Goal: Task Accomplishment & Management: Manage account settings

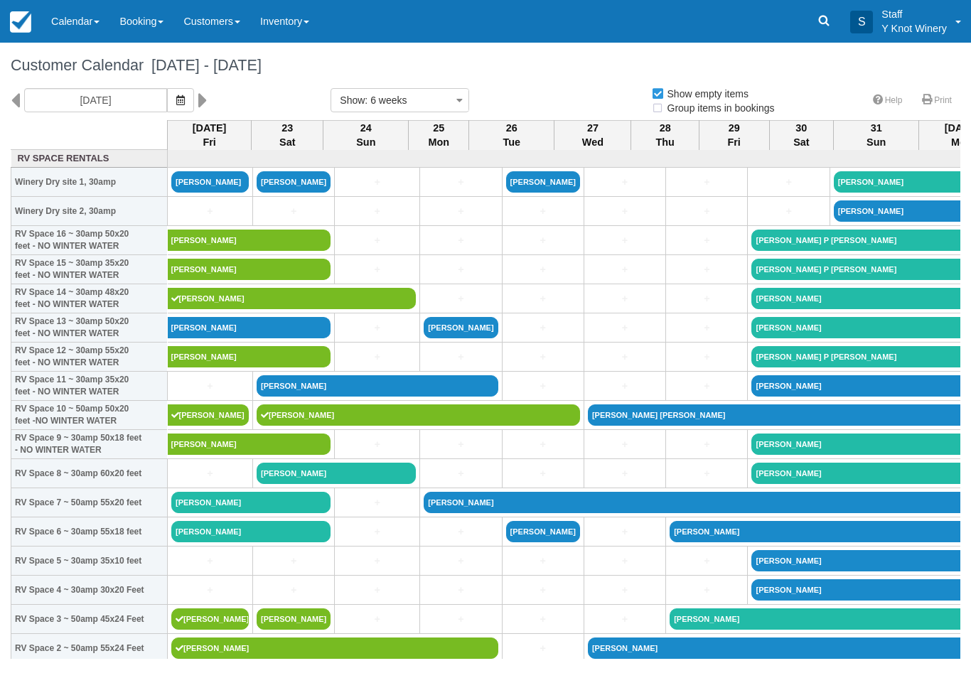
select select
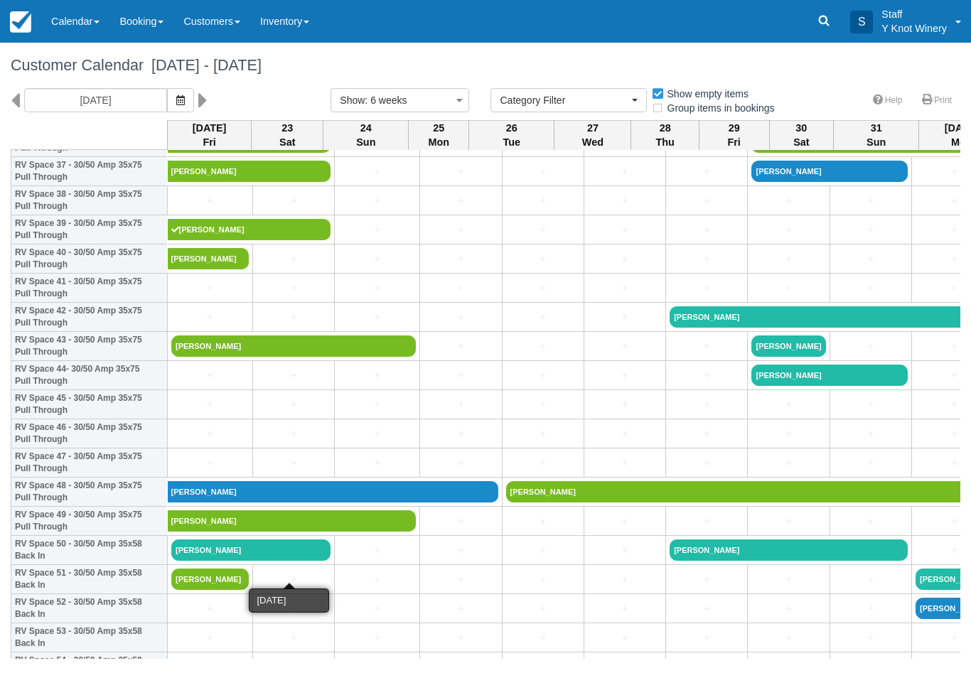
scroll to position [1118, 0]
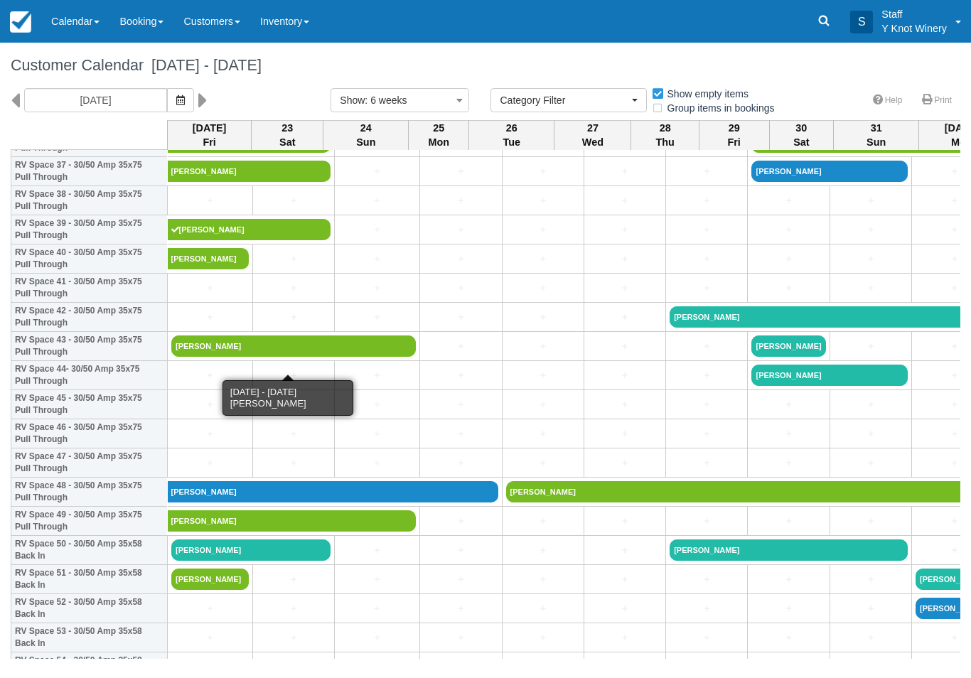
click at [286, 357] on link "James Brown" at bounding box center [293, 345] width 244 height 21
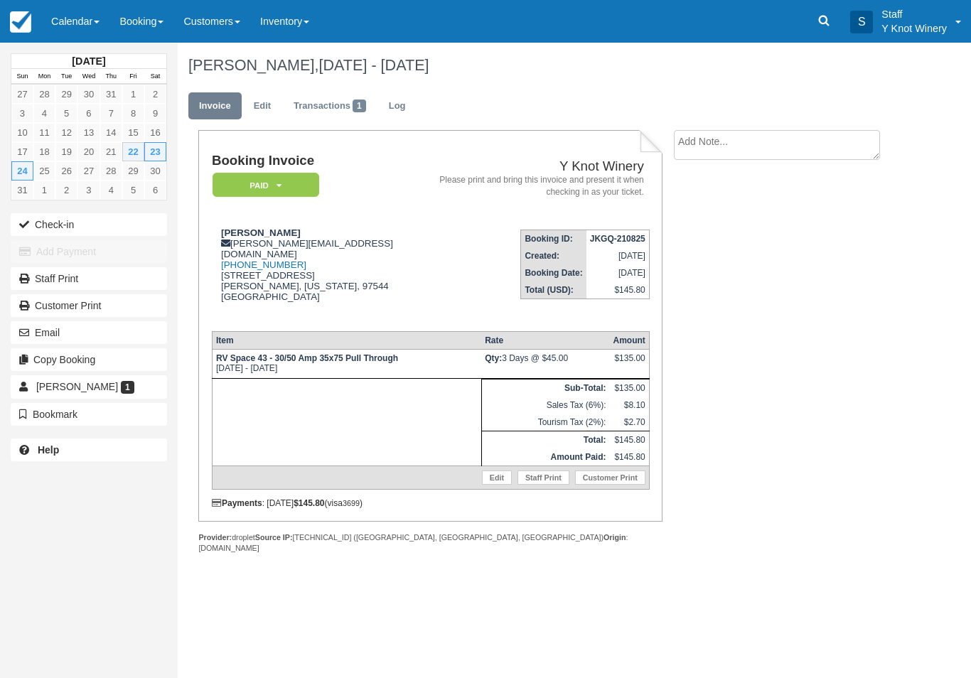
click at [47, 230] on button "Check-in" at bounding box center [89, 224] width 156 height 23
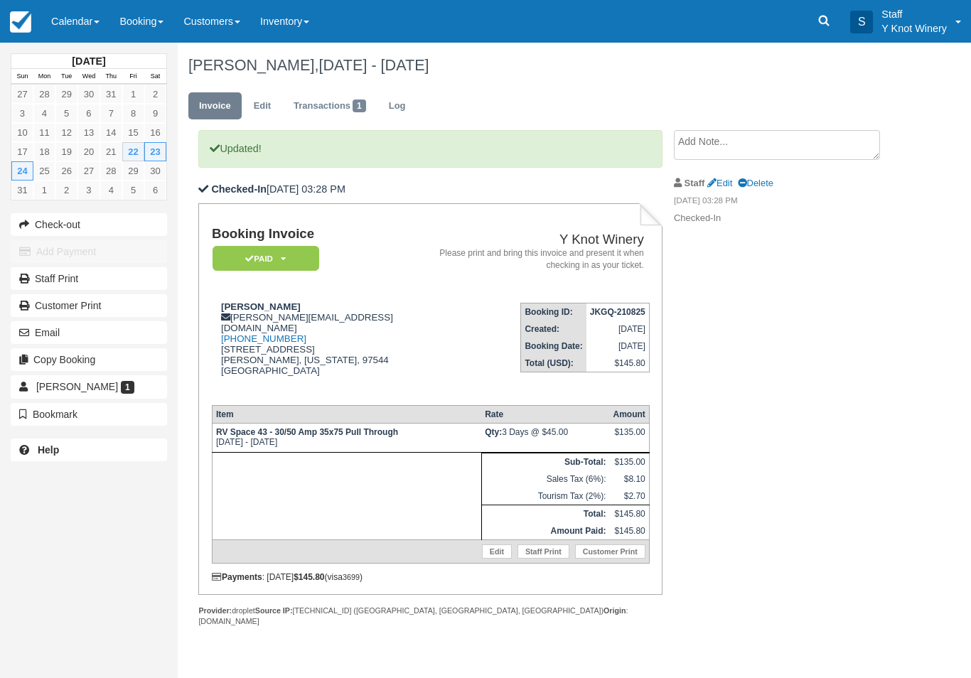
click at [71, 25] on link "Calendar" at bounding box center [75, 21] width 68 height 43
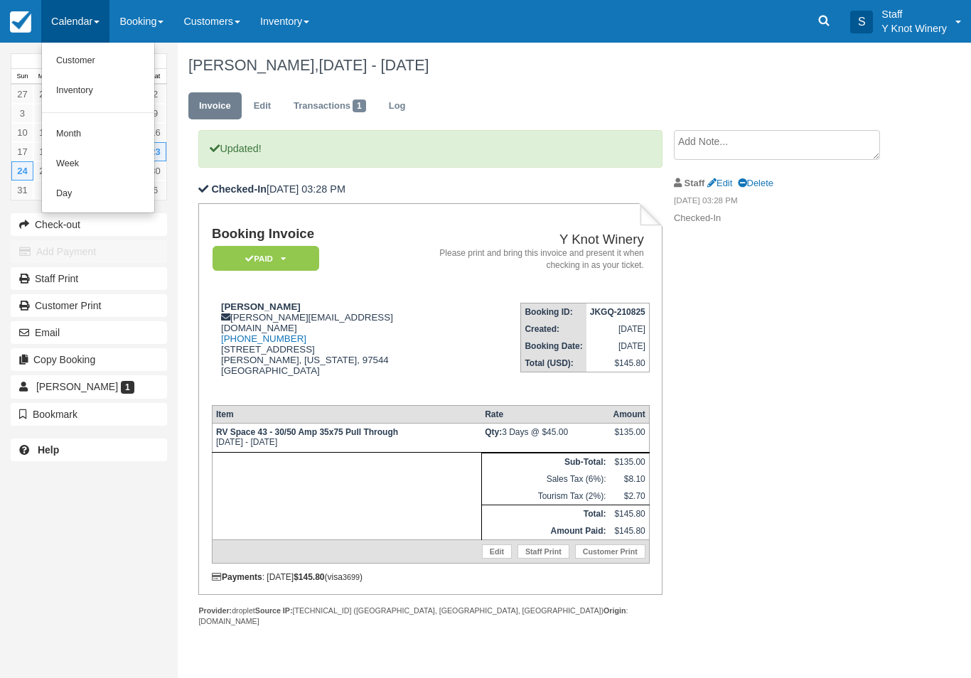
click at [64, 60] on link "Customer" at bounding box center [98, 61] width 112 height 30
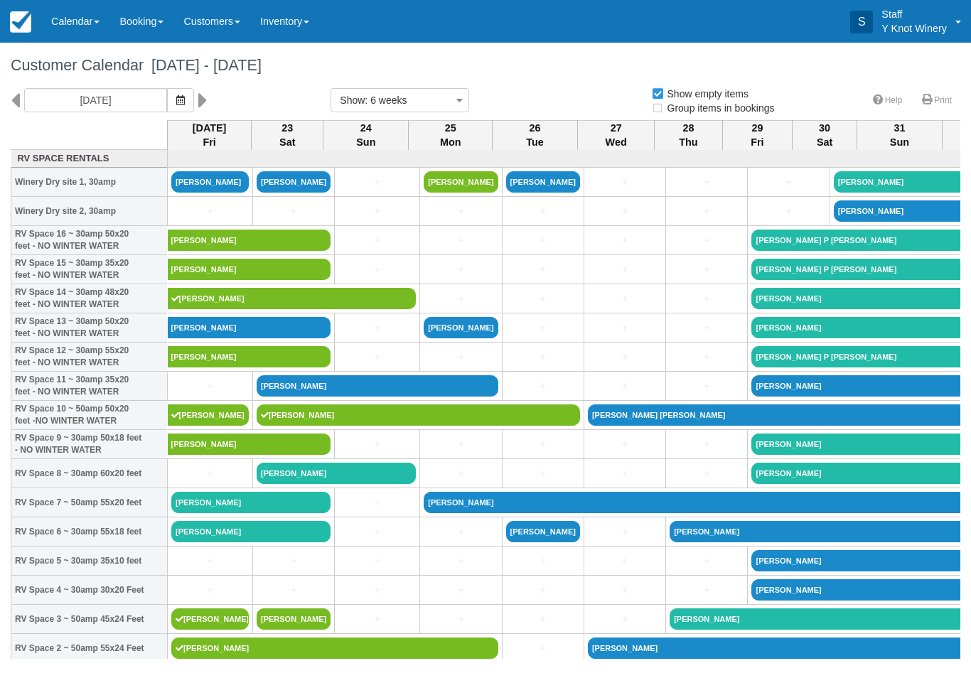
select select
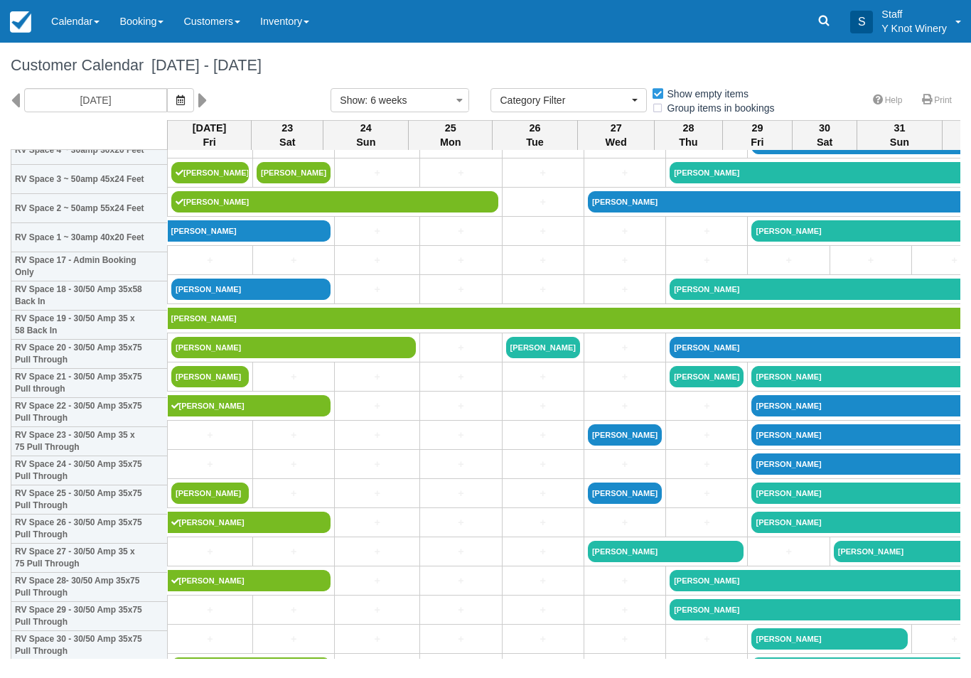
scroll to position [440, 0]
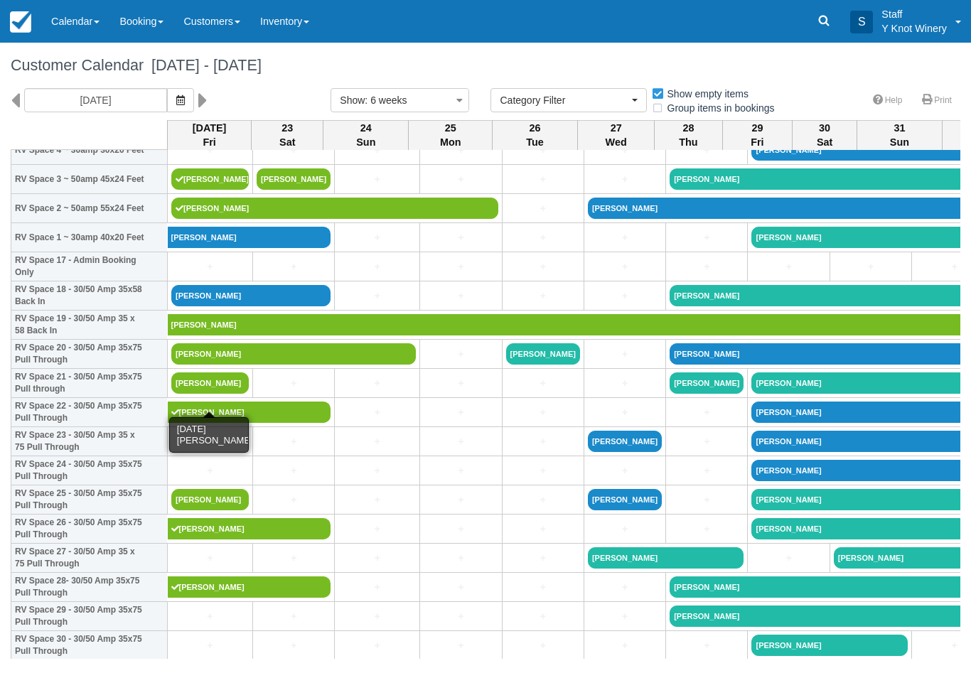
click at [226, 394] on link "[PERSON_NAME]" at bounding box center [209, 382] width 77 height 21
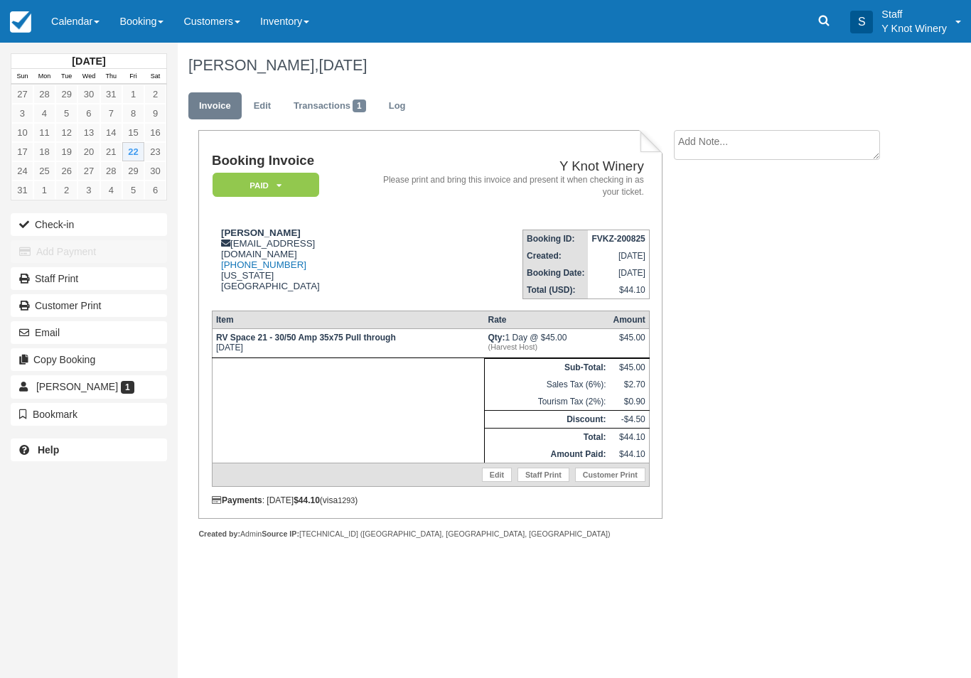
click at [52, 224] on button "Check-in" at bounding box center [89, 224] width 156 height 23
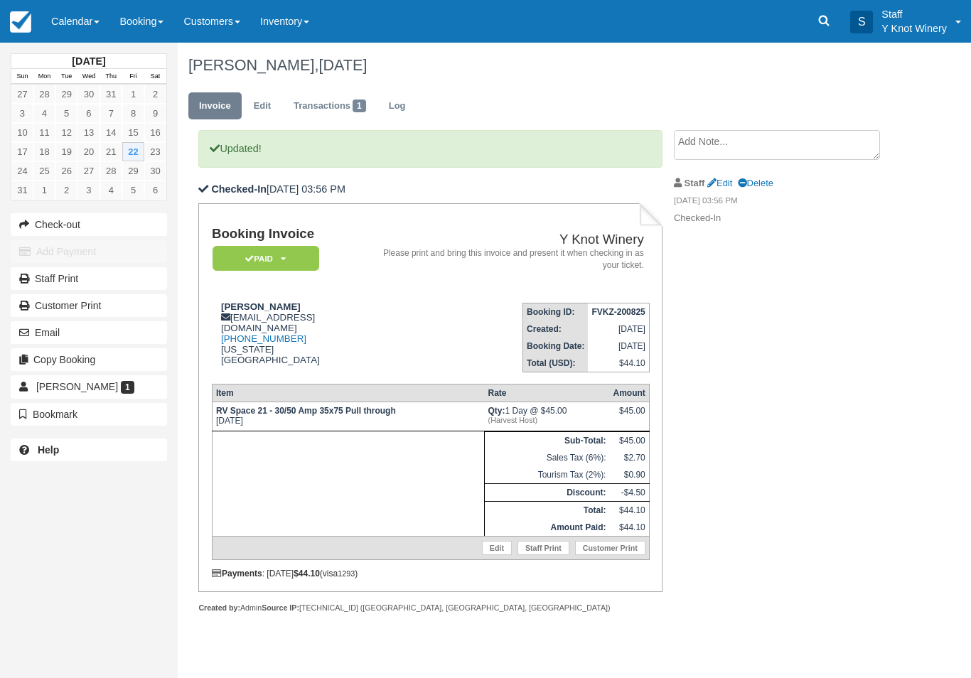
click at [67, 23] on link "Calendar" at bounding box center [75, 21] width 68 height 43
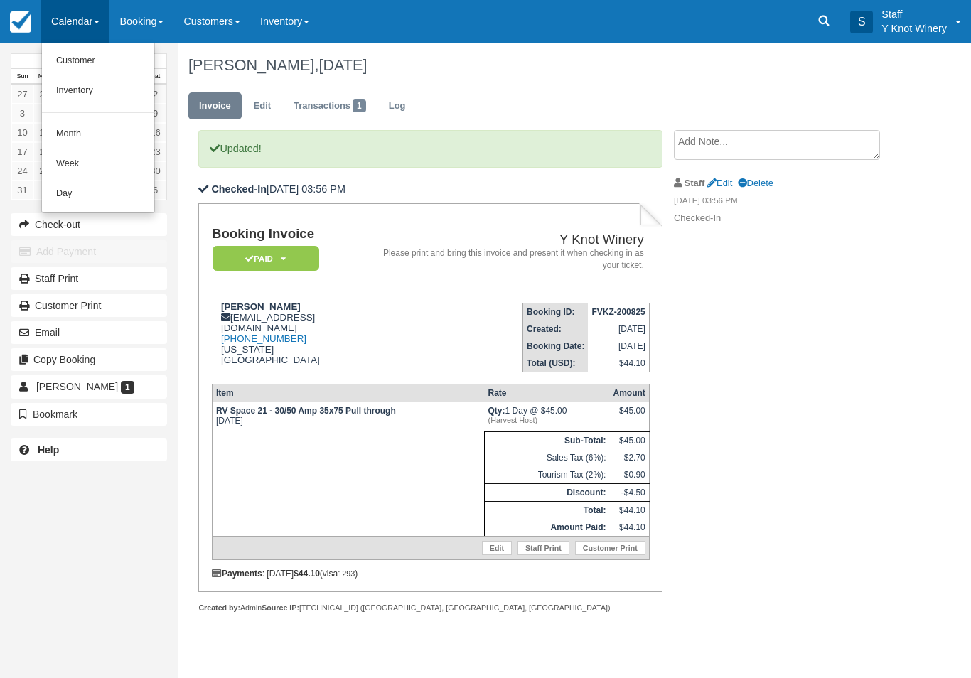
click at [72, 60] on link "Customer" at bounding box center [98, 61] width 112 height 30
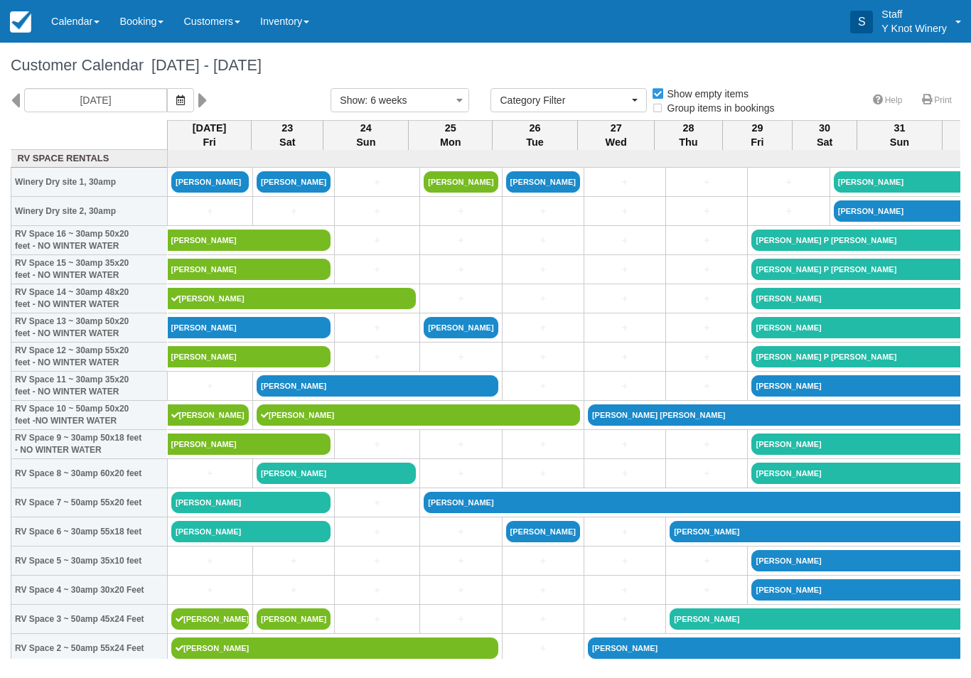
select select
click at [71, 27] on link "Calendar" at bounding box center [75, 21] width 68 height 43
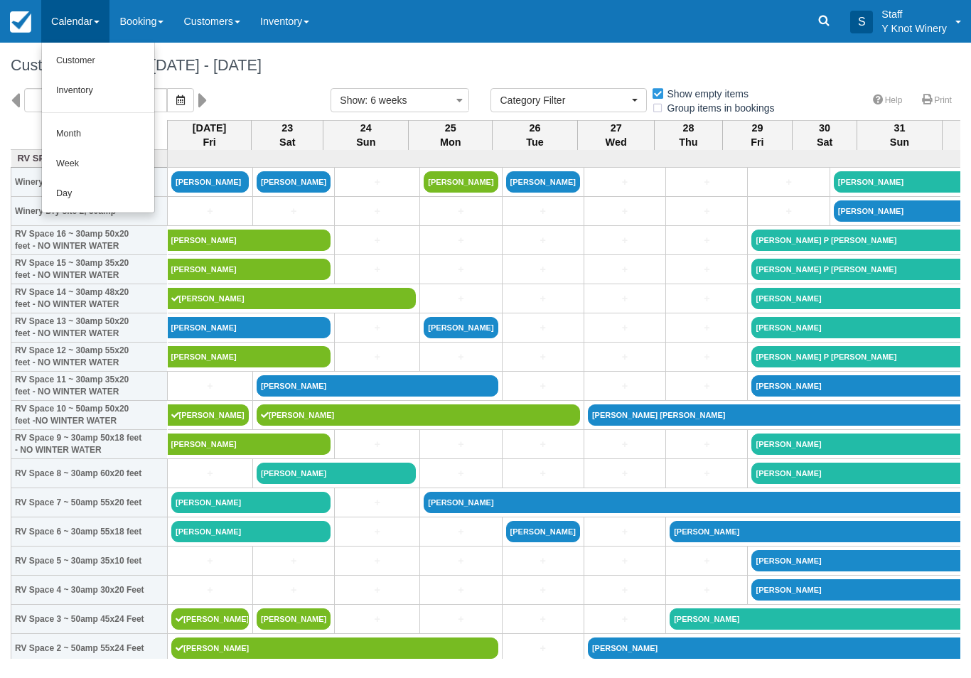
click at [75, 65] on link "Customer" at bounding box center [98, 61] width 112 height 30
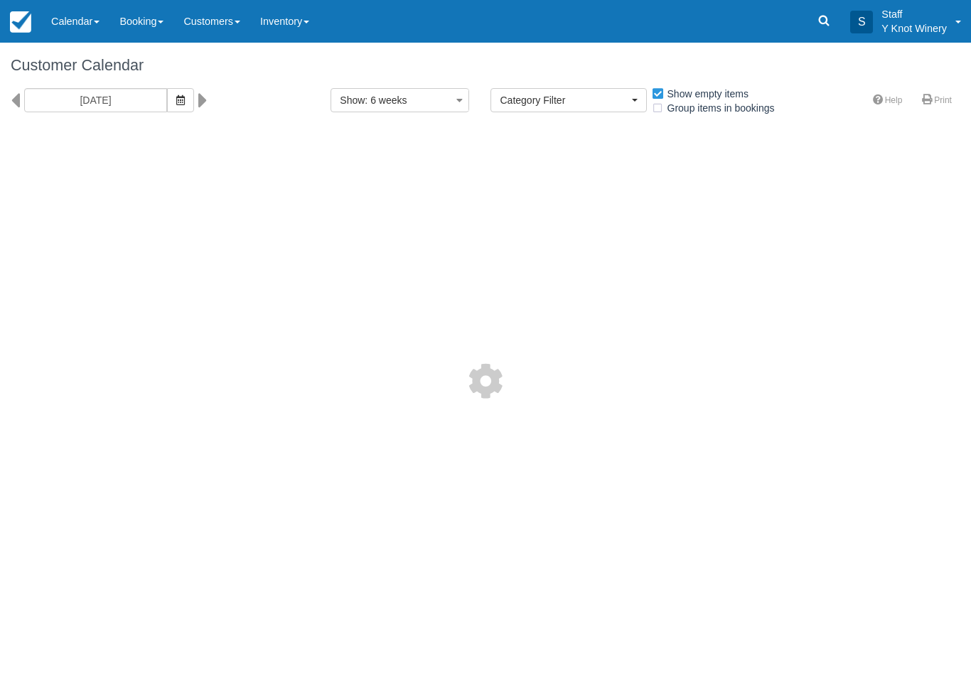
select select
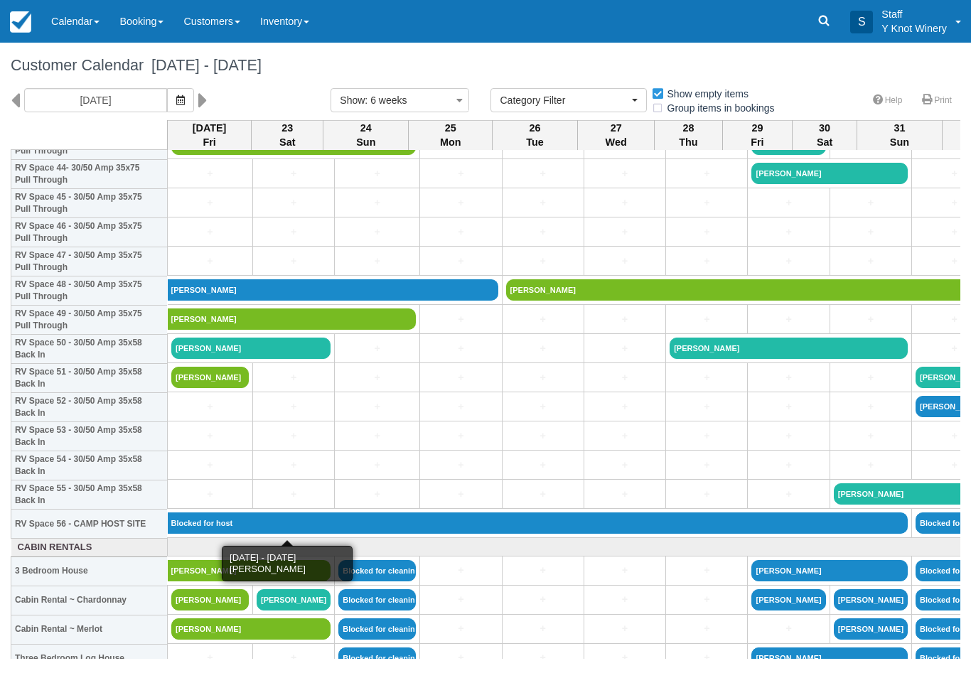
scroll to position [1319, 0]
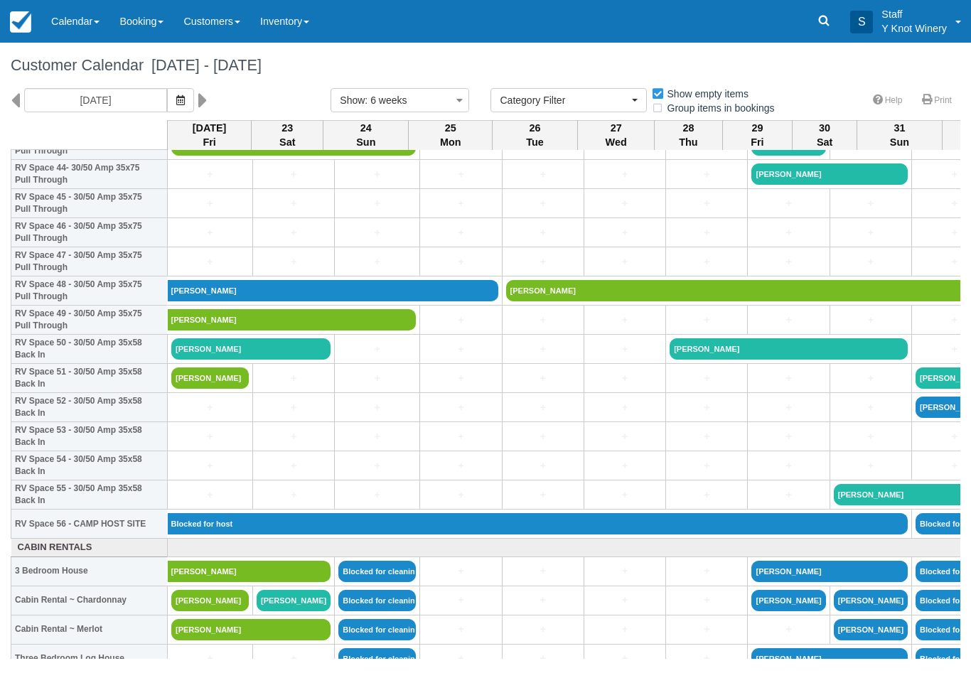
click at [281, 355] on link "[PERSON_NAME]" at bounding box center [250, 348] width 159 height 21
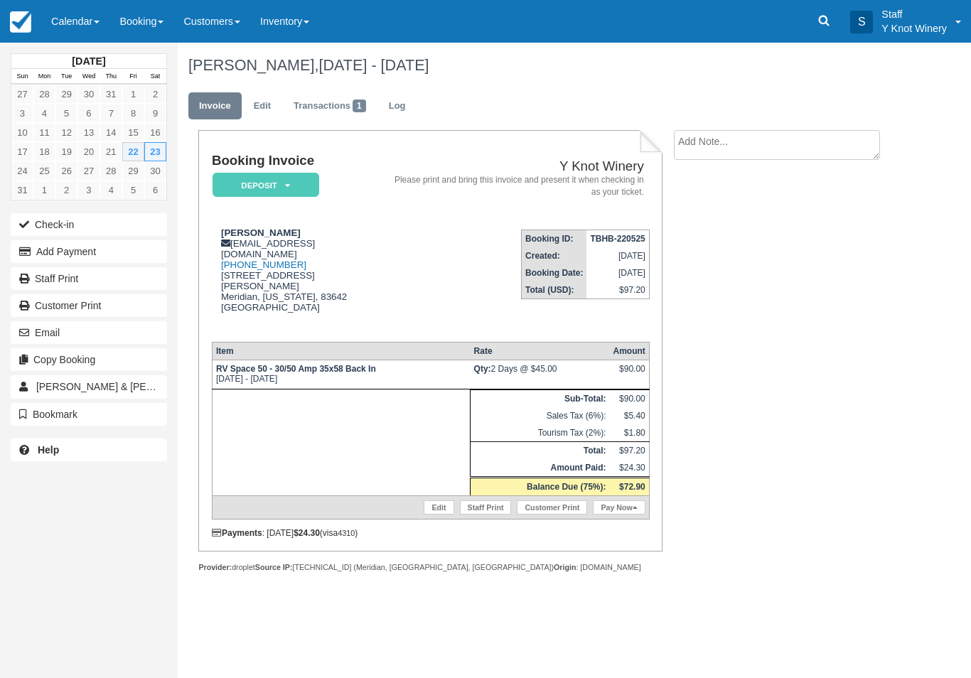
click at [80, 229] on button "Check-in" at bounding box center [89, 224] width 156 height 23
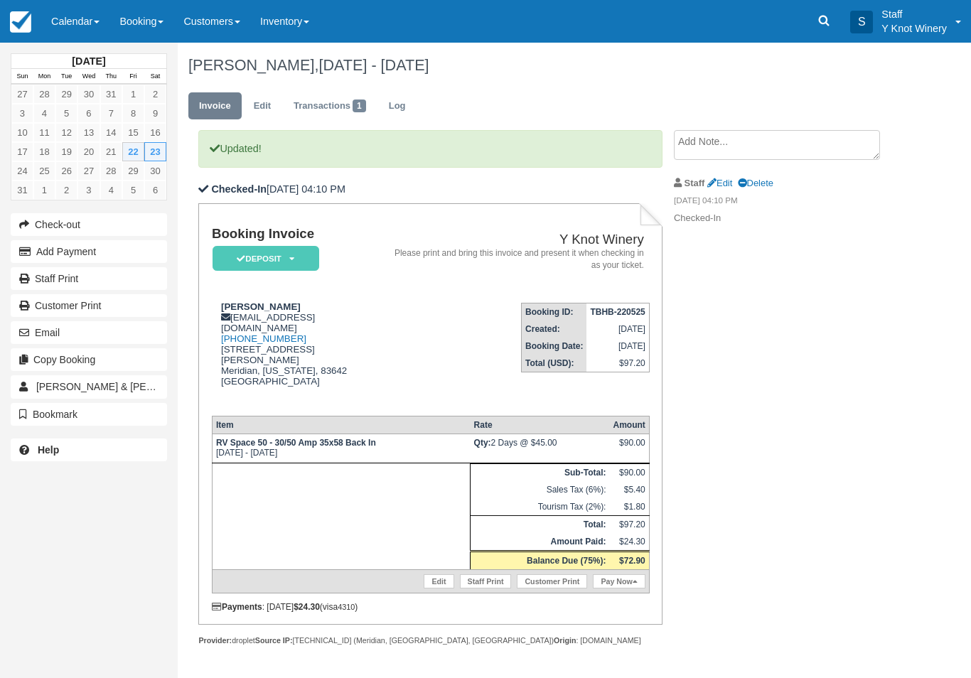
click at [621, 575] on link "Pay Now" at bounding box center [619, 581] width 52 height 14
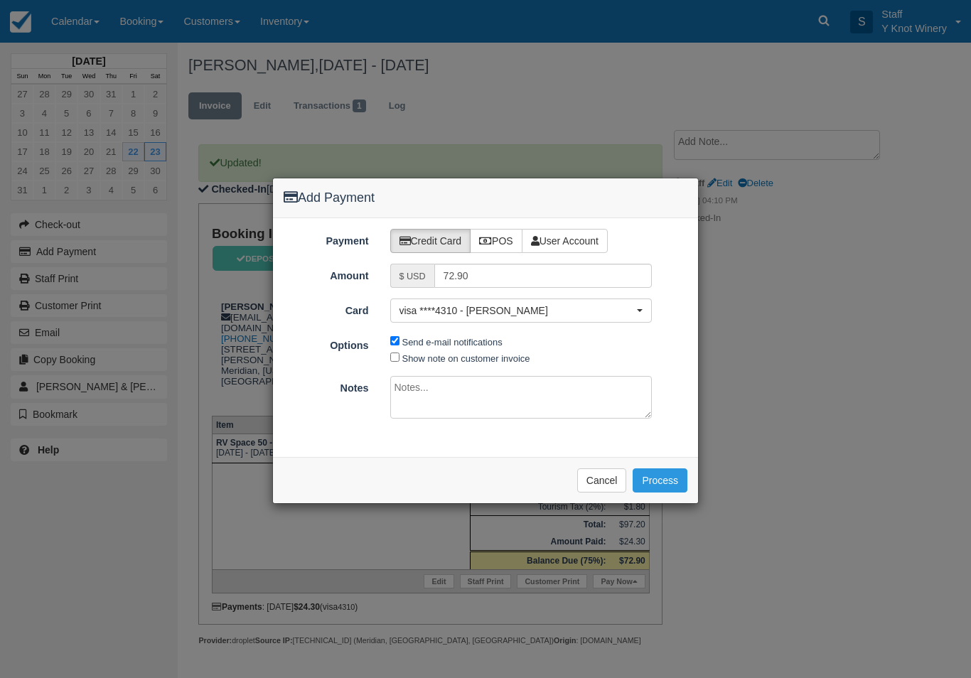
click at [453, 358] on label "Show note on customer invoice" at bounding box center [466, 358] width 128 height 11
click at [399, 358] on input "Show note on customer invoice" at bounding box center [394, 356] width 9 height 9
checkbox input "true"
click at [658, 470] on button "Process" at bounding box center [659, 480] width 55 height 24
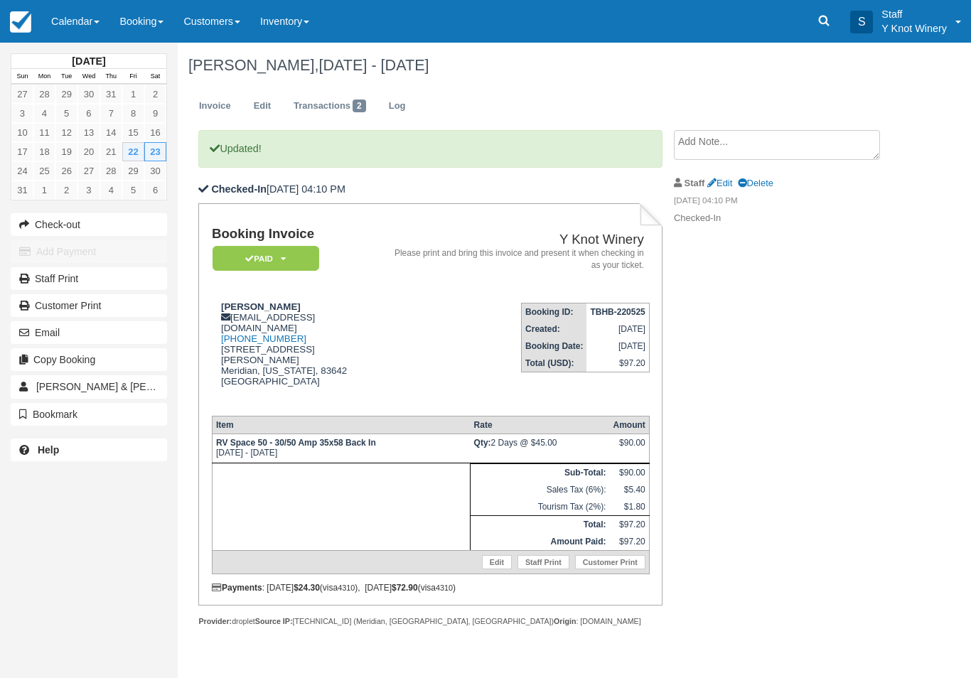
click at [70, 23] on link "Calendar" at bounding box center [75, 21] width 68 height 43
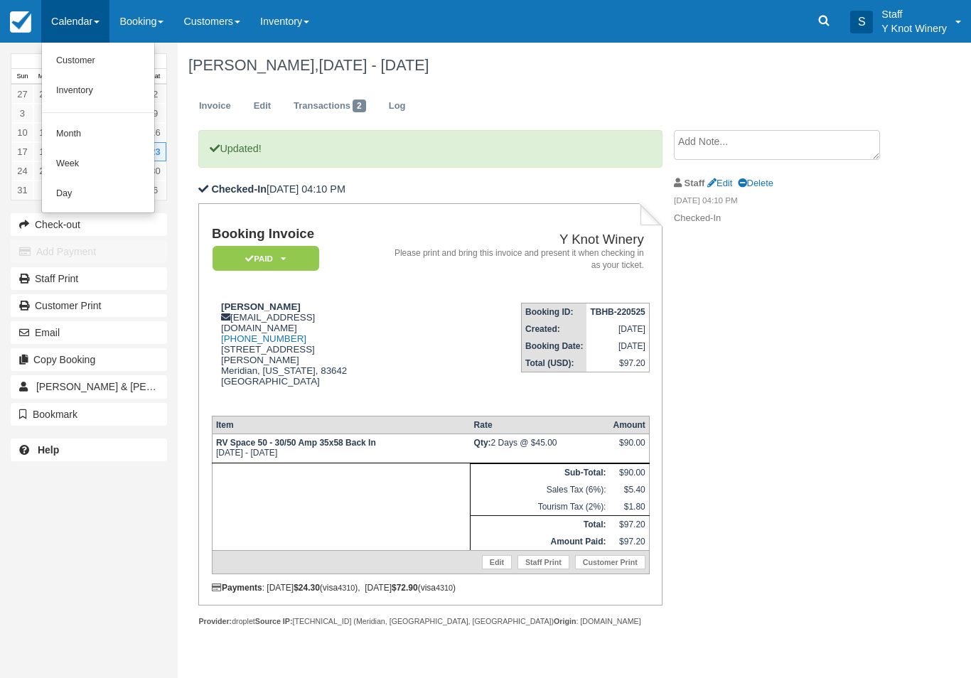
click at [66, 61] on link "Customer" at bounding box center [98, 61] width 112 height 30
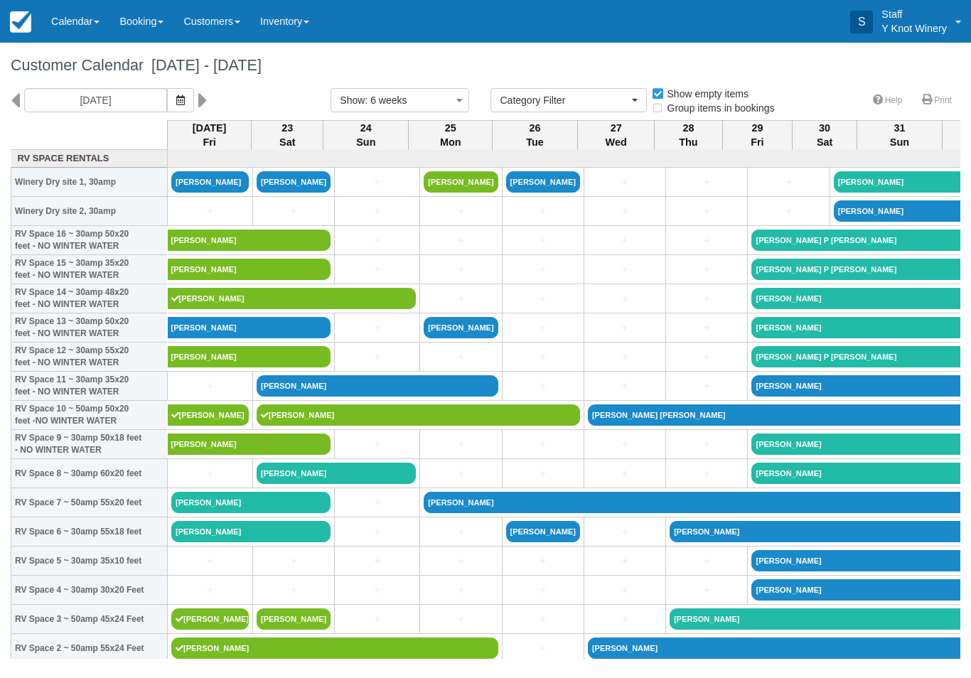
select select
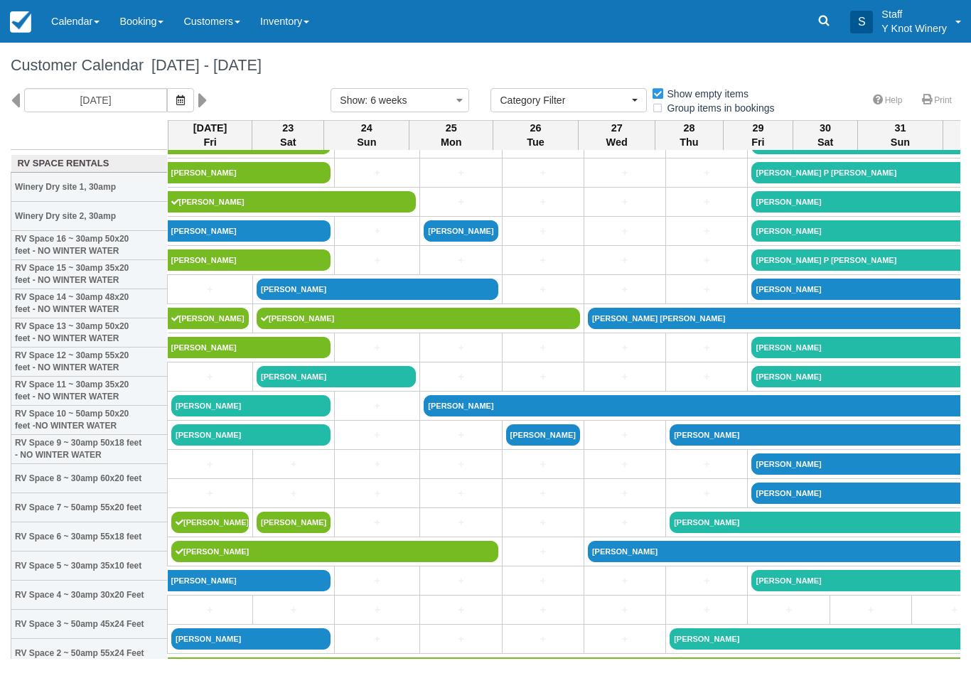
scroll to position [-1, 0]
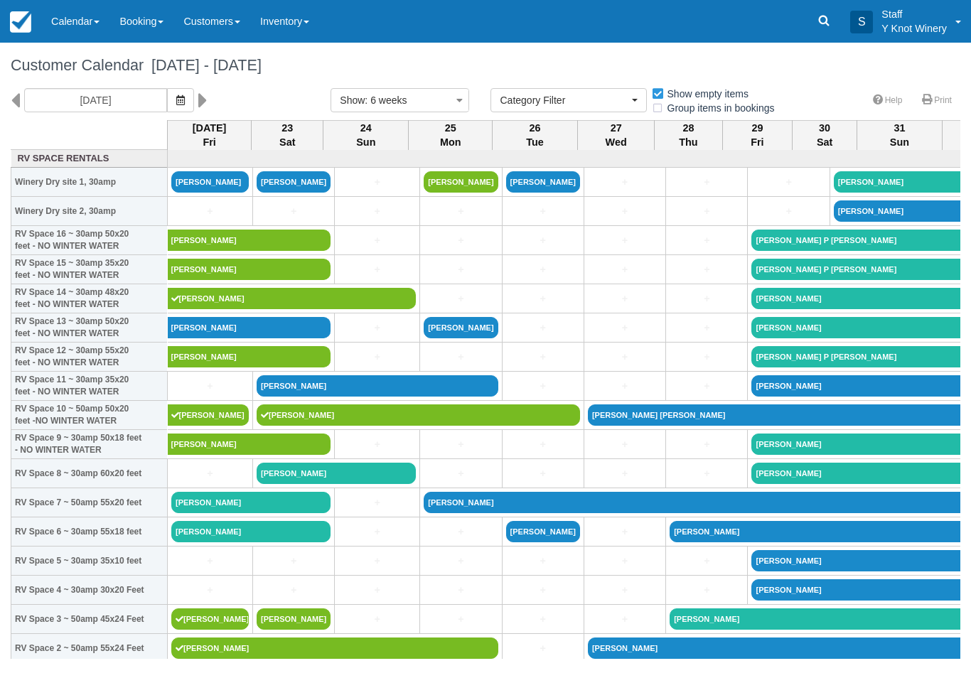
click at [70, 23] on link "Calendar" at bounding box center [75, 21] width 68 height 43
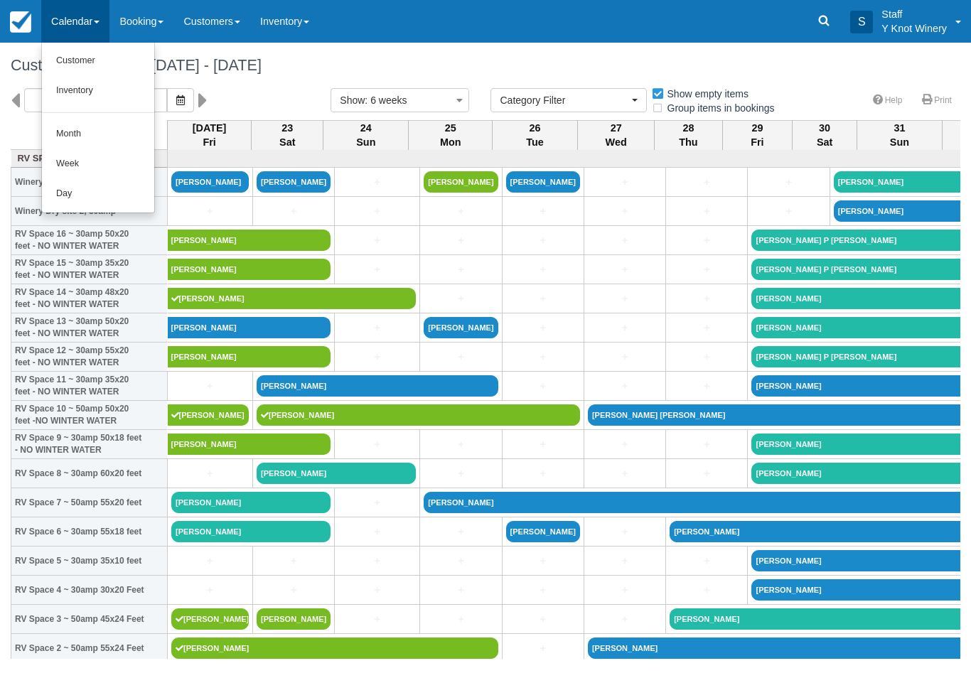
scroll to position [0, 0]
click at [77, 52] on link "Customer" at bounding box center [98, 61] width 112 height 30
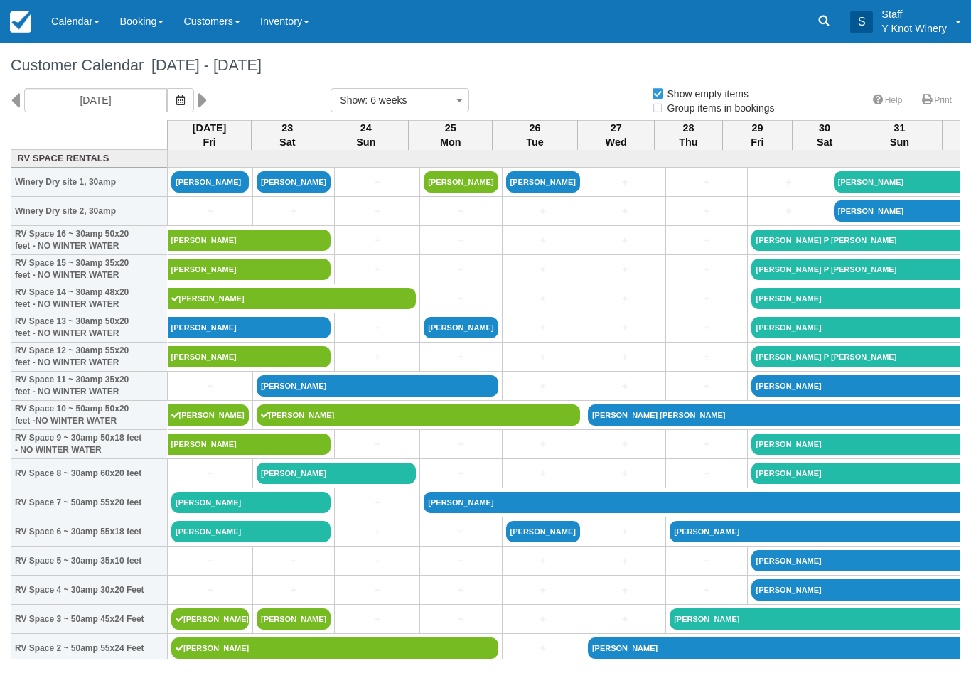
select select
click at [66, 27] on link "Calendar" at bounding box center [75, 21] width 68 height 43
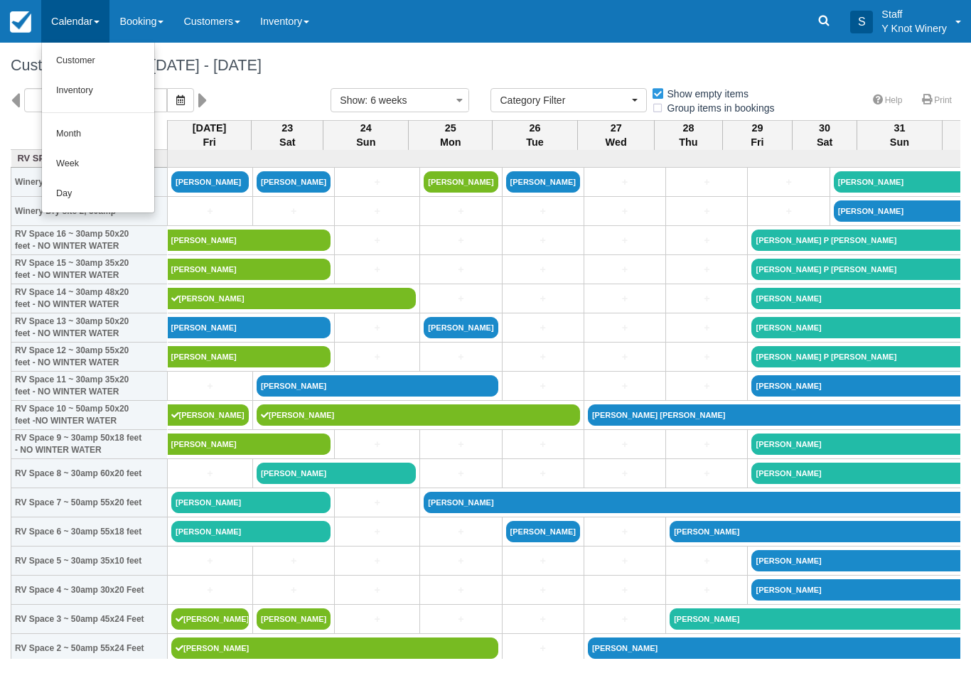
click at [85, 53] on link "Customer" at bounding box center [98, 61] width 112 height 30
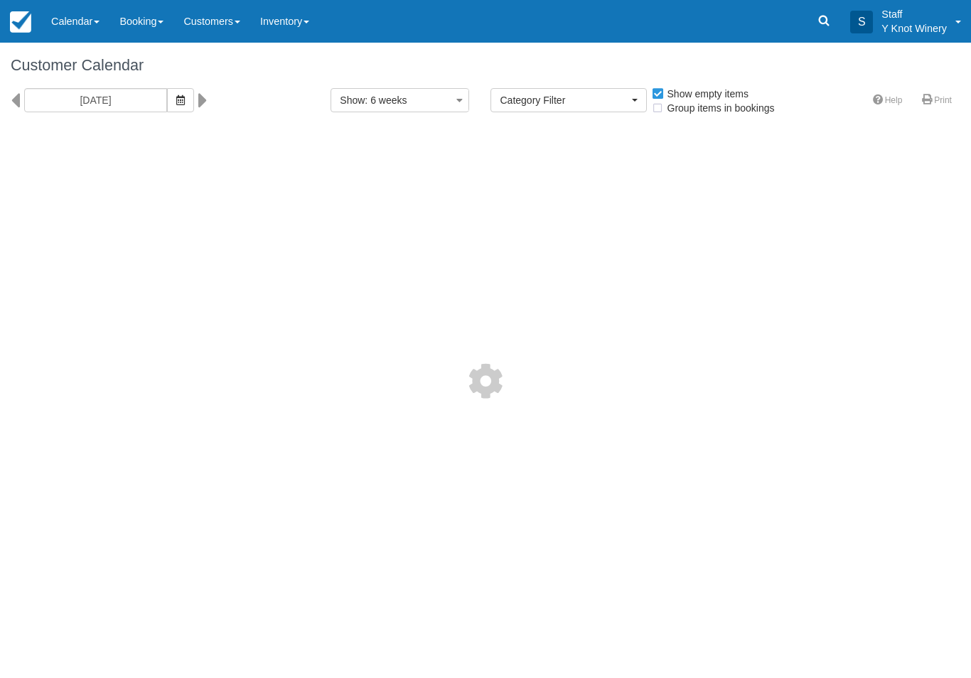
select select
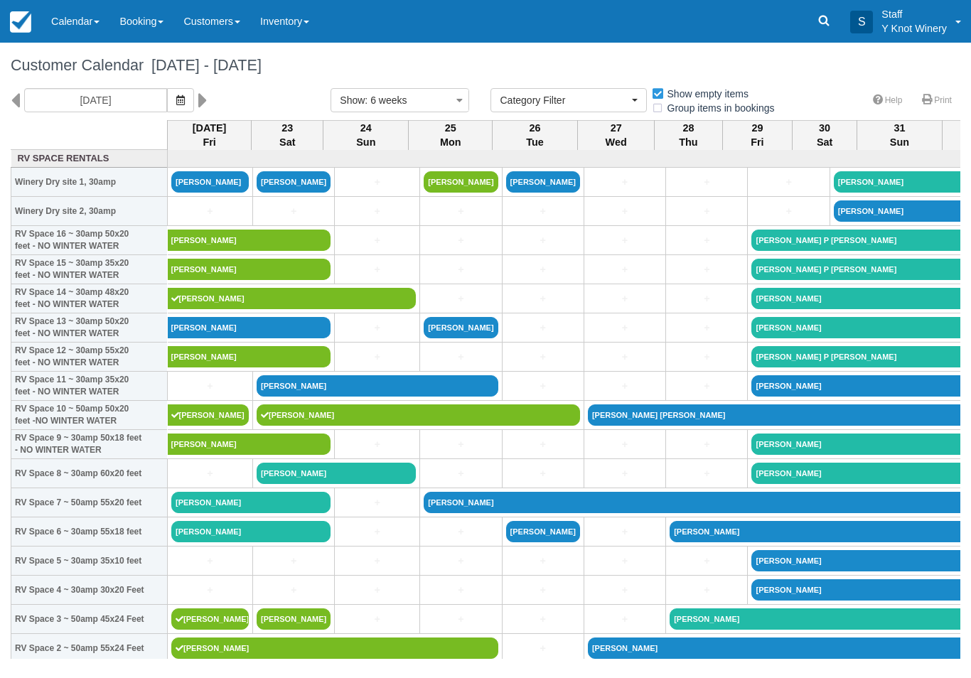
click at [176, 99] on icon "button" at bounding box center [180, 100] width 9 height 10
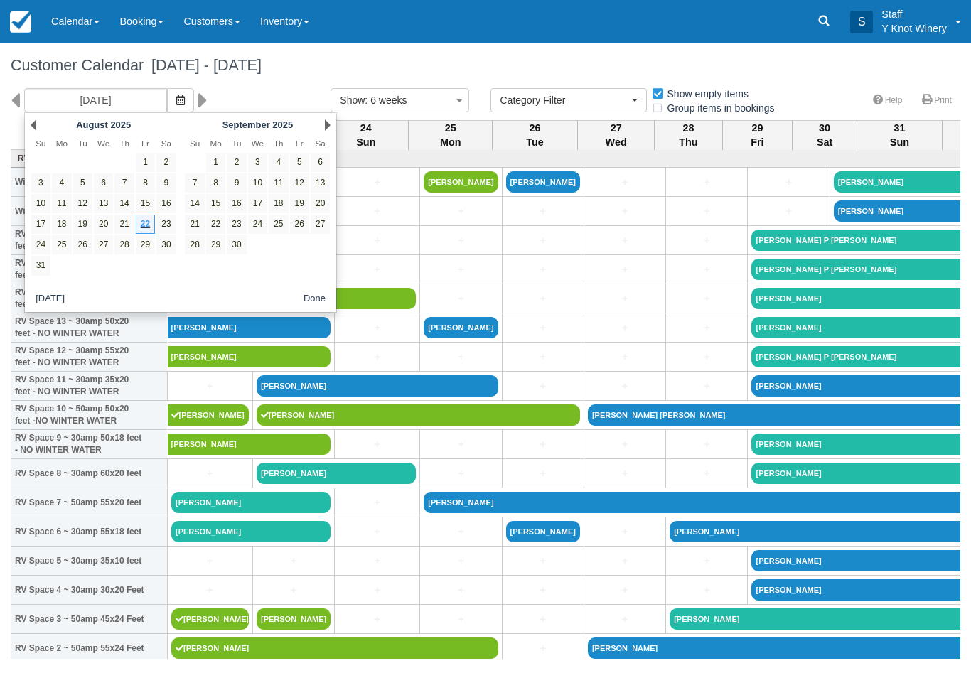
click at [279, 204] on link "18" at bounding box center [278, 203] width 19 height 19
type input "[DATE]"
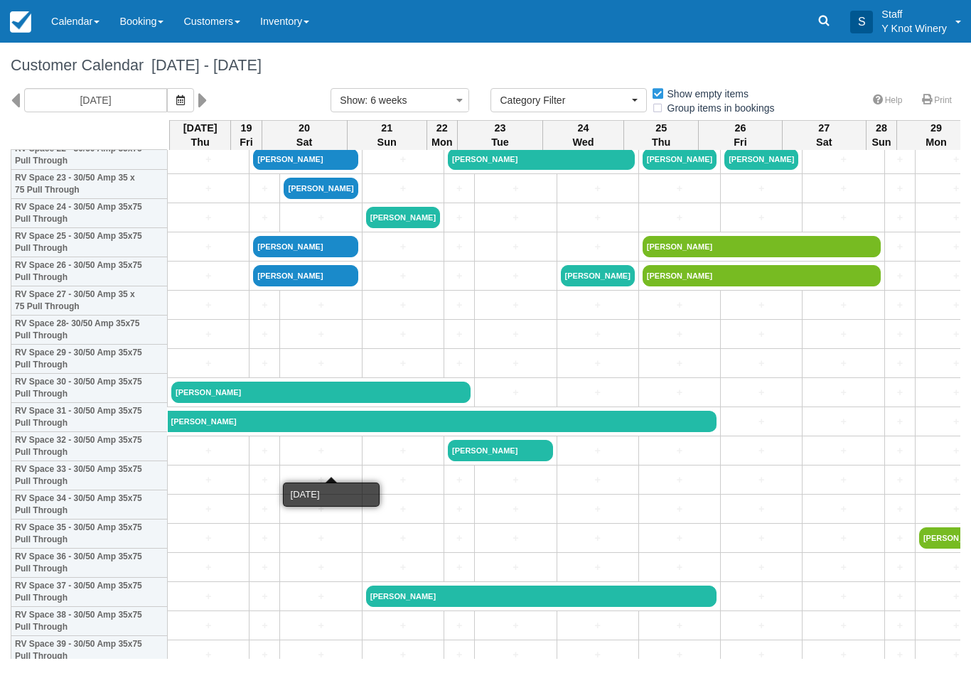
scroll to position [698, 0]
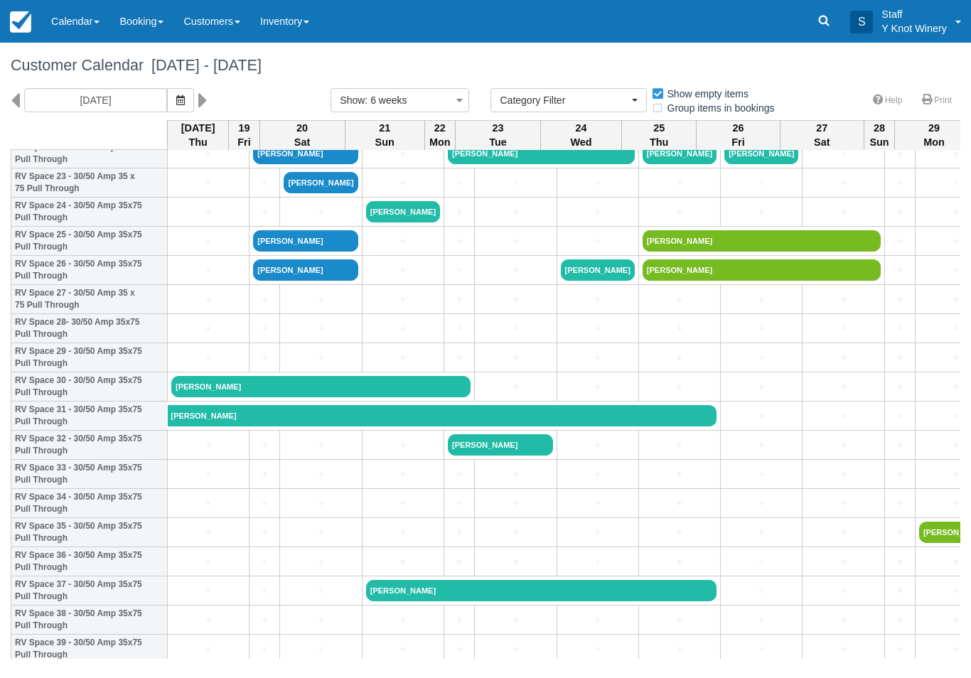
click at [203, 307] on link "+" at bounding box center [208, 299] width 74 height 15
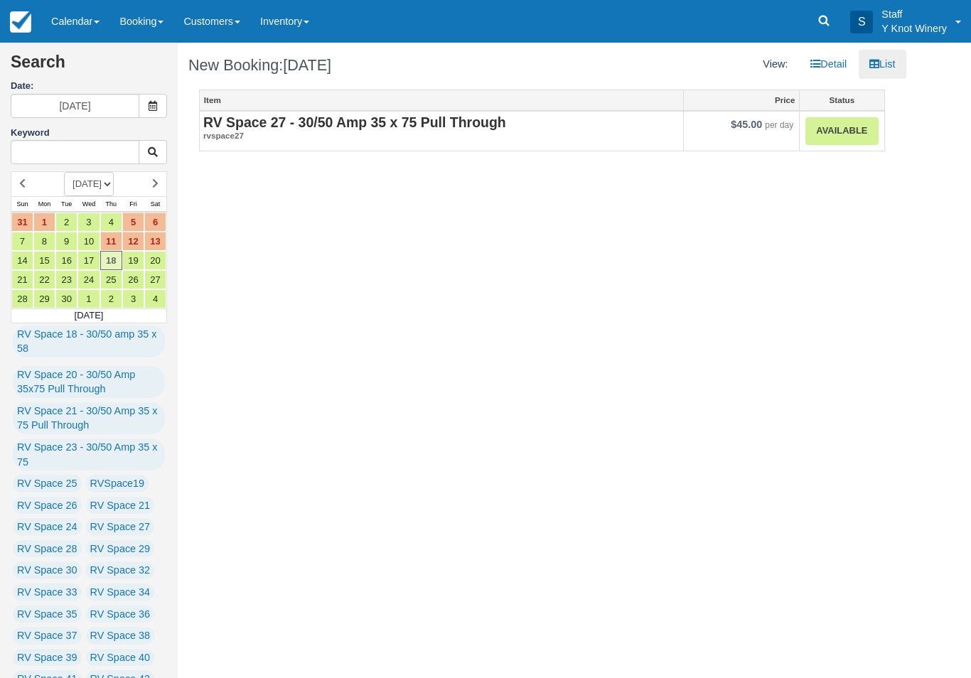
click at [831, 131] on link "Available" at bounding box center [841, 131] width 72 height 28
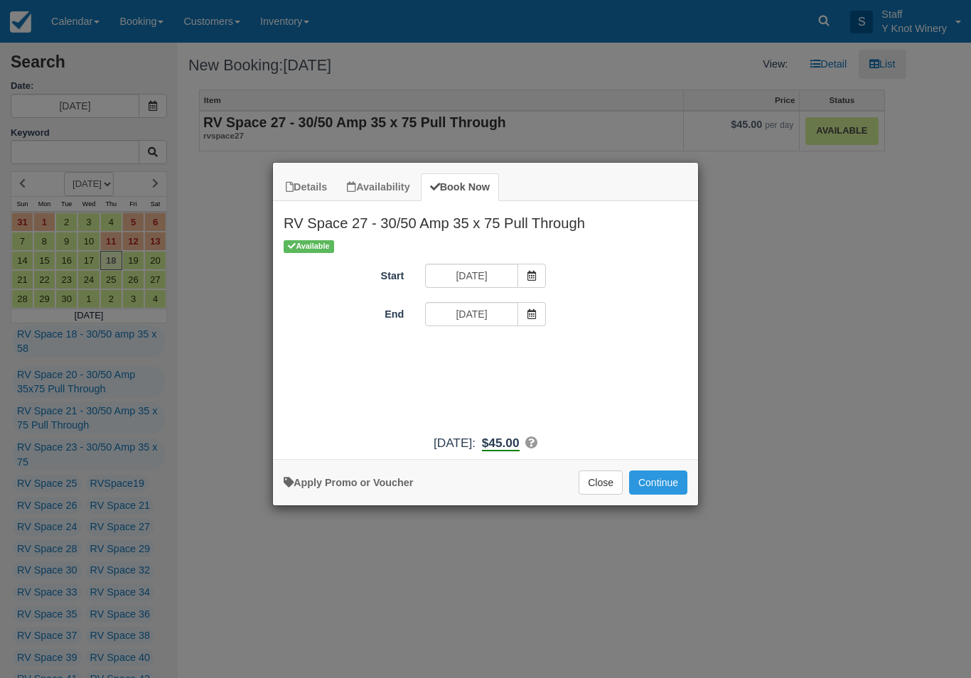
click at [534, 315] on icon "Item Modal" at bounding box center [532, 314] width 10 height 10
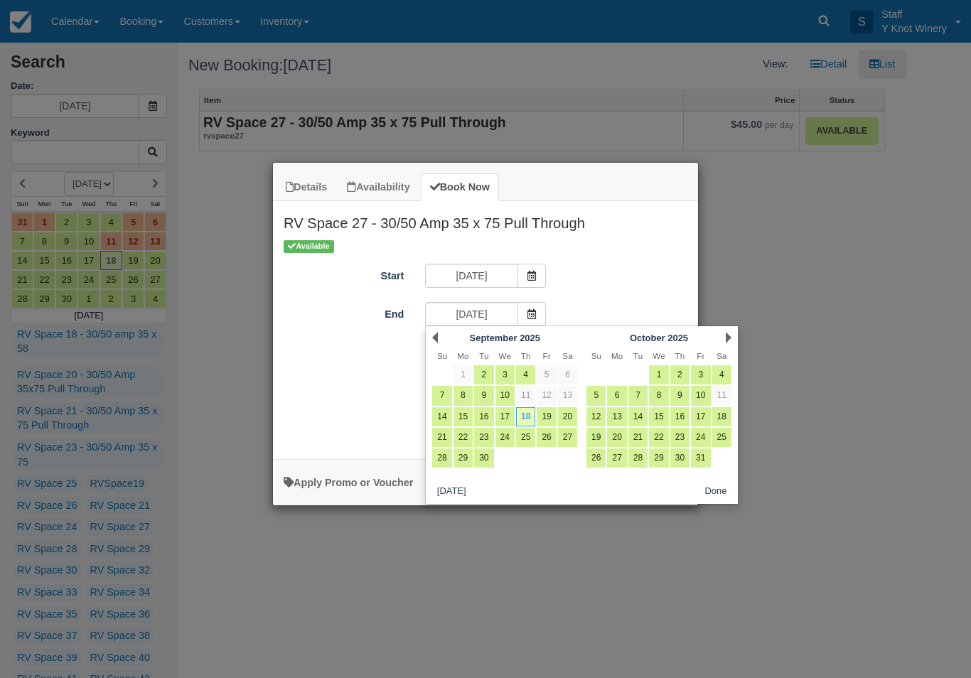
click at [443, 435] on link "21" at bounding box center [441, 437] width 19 height 19
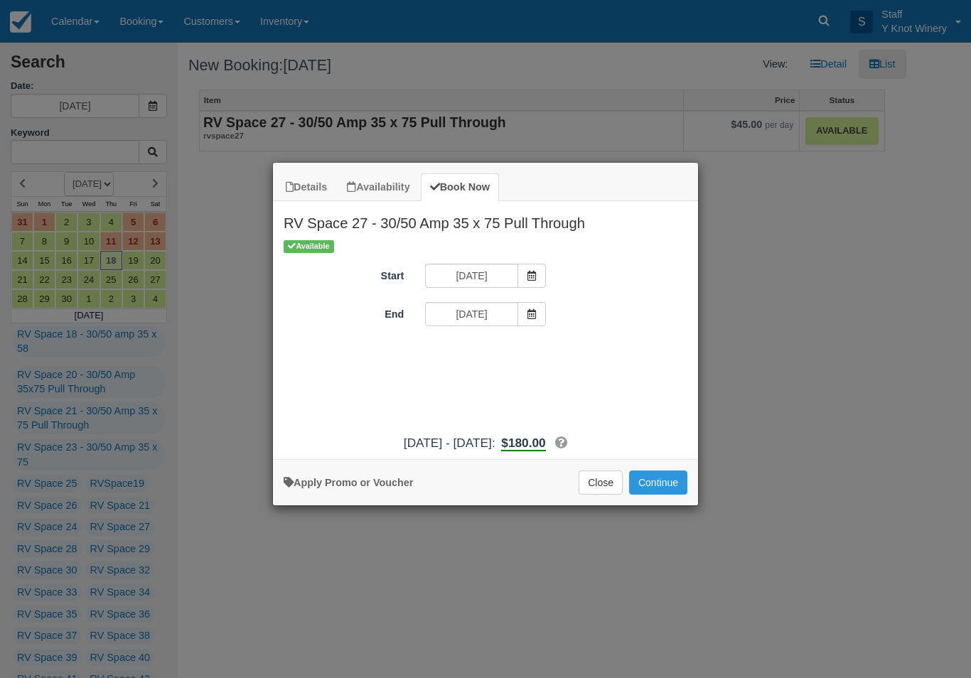
click at [531, 315] on icon "Item Modal" at bounding box center [532, 314] width 10 height 10
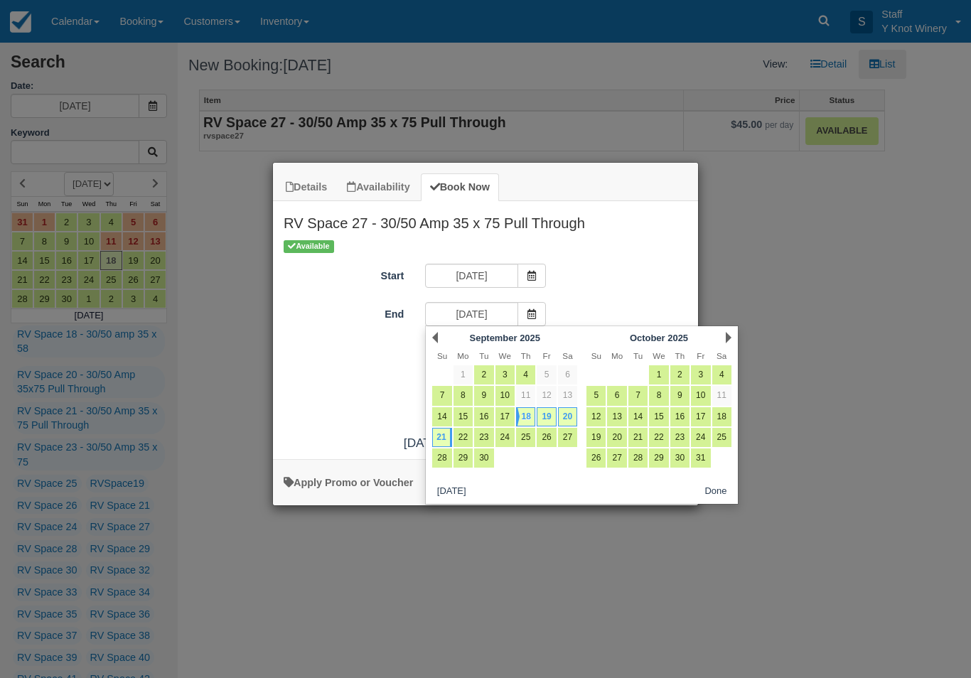
click at [573, 416] on link "20" at bounding box center [567, 416] width 19 height 19
type input "09/20/25"
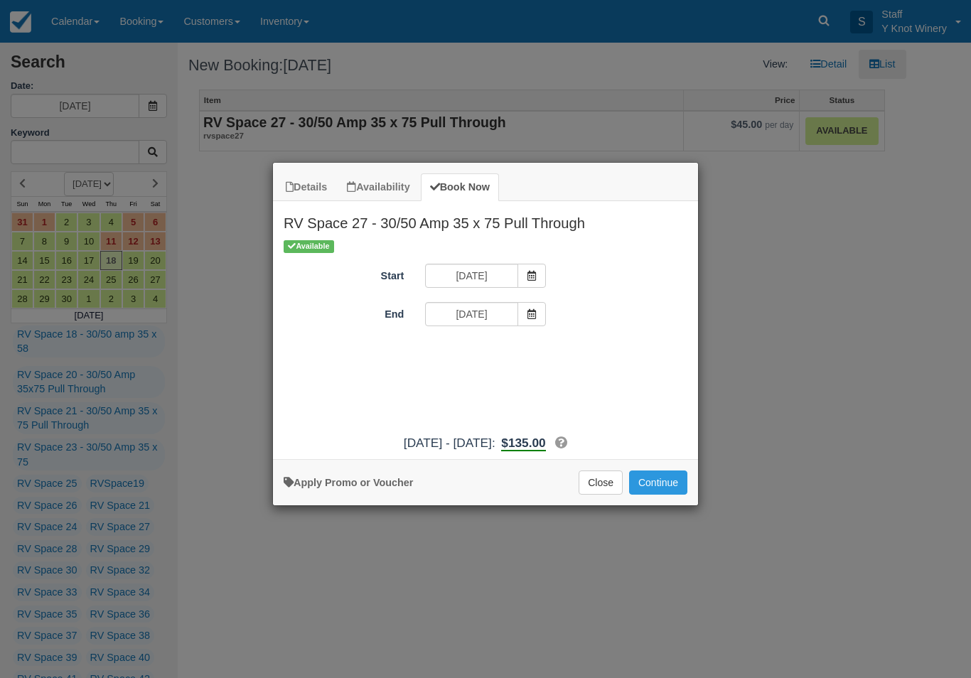
click at [659, 495] on button "Continue" at bounding box center [658, 482] width 58 height 24
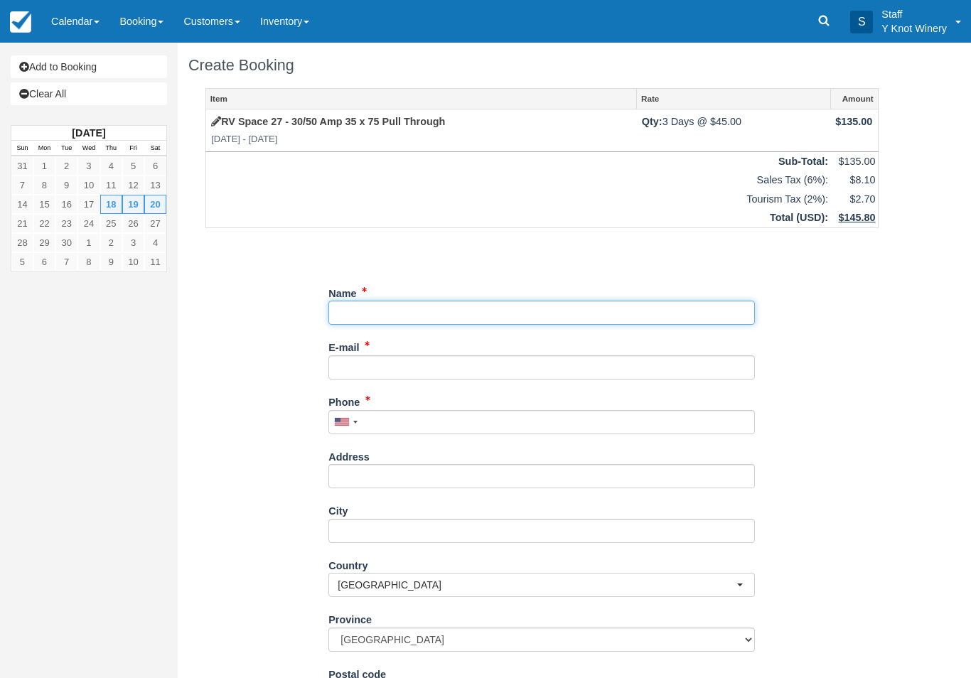
click at [369, 310] on input "Name" at bounding box center [541, 313] width 426 height 24
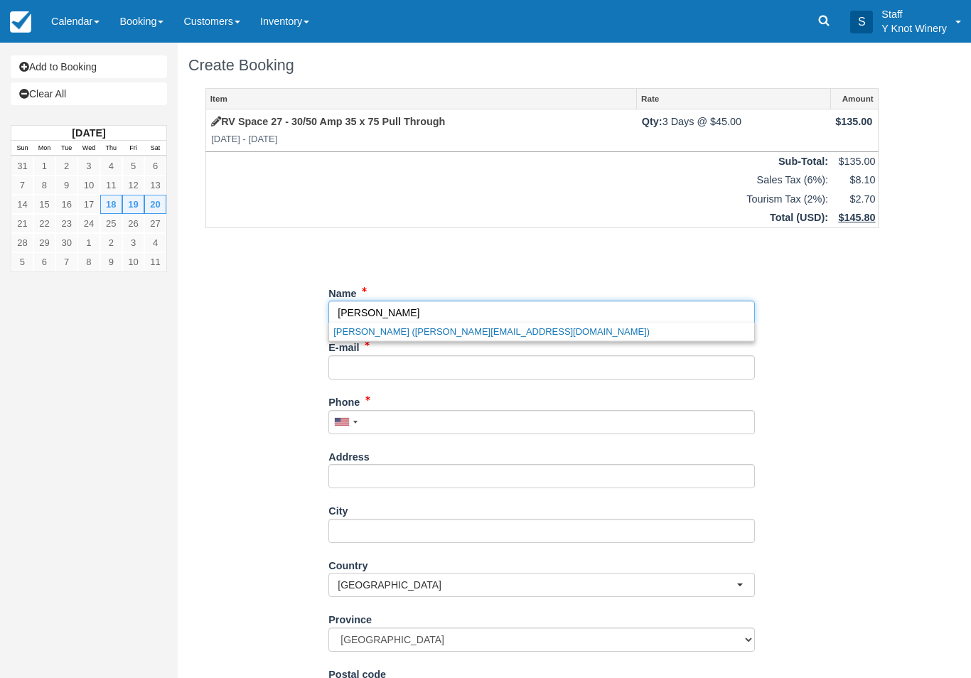
click at [436, 330] on link "Michael Etcheverry (etcheverry.michael07@yahoo.com)" at bounding box center [541, 332] width 425 height 18
type input "[PERSON_NAME]"
type input "[PERSON_NAME][EMAIL_ADDRESS][DOMAIN_NAME]"
type input "[PHONE_NUMBER]"
type input "[STREET_ADDRESS]"
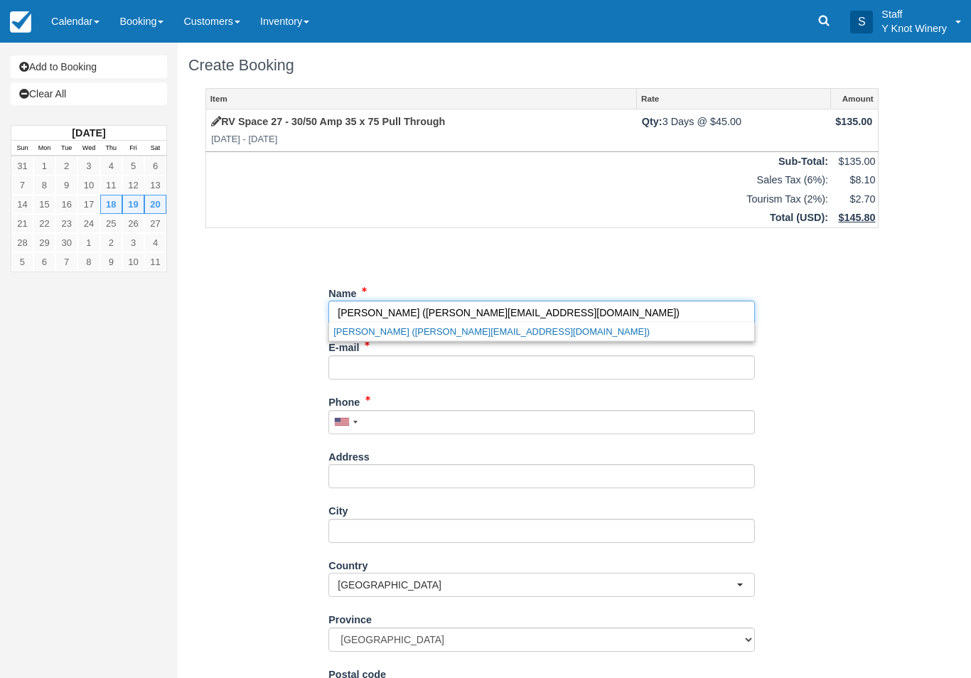
type input "meridian"
select select "US"
select select
type input "83642"
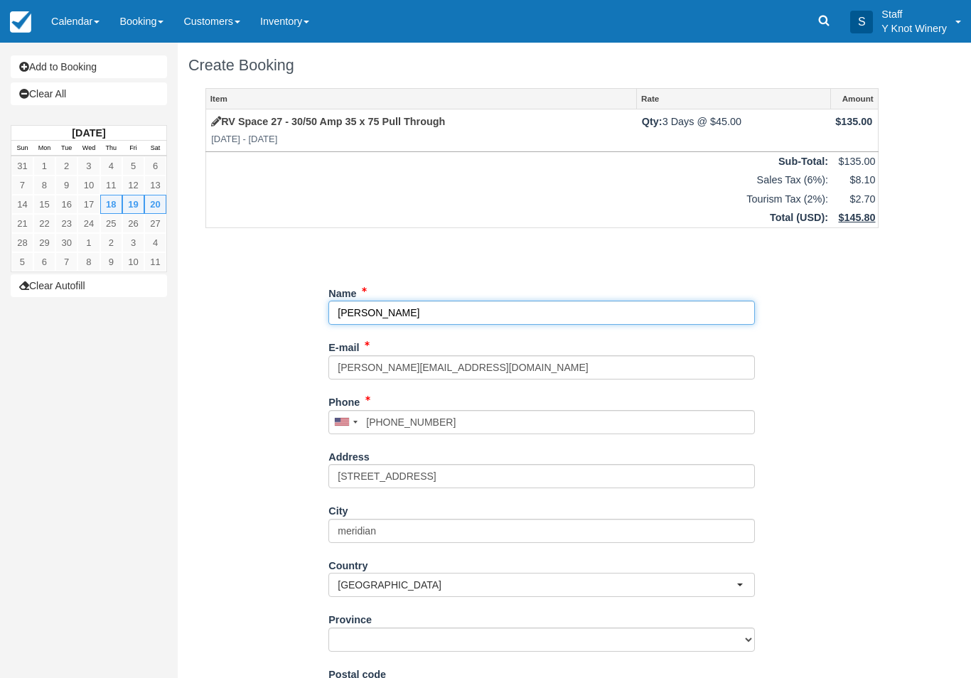
select select "ID"
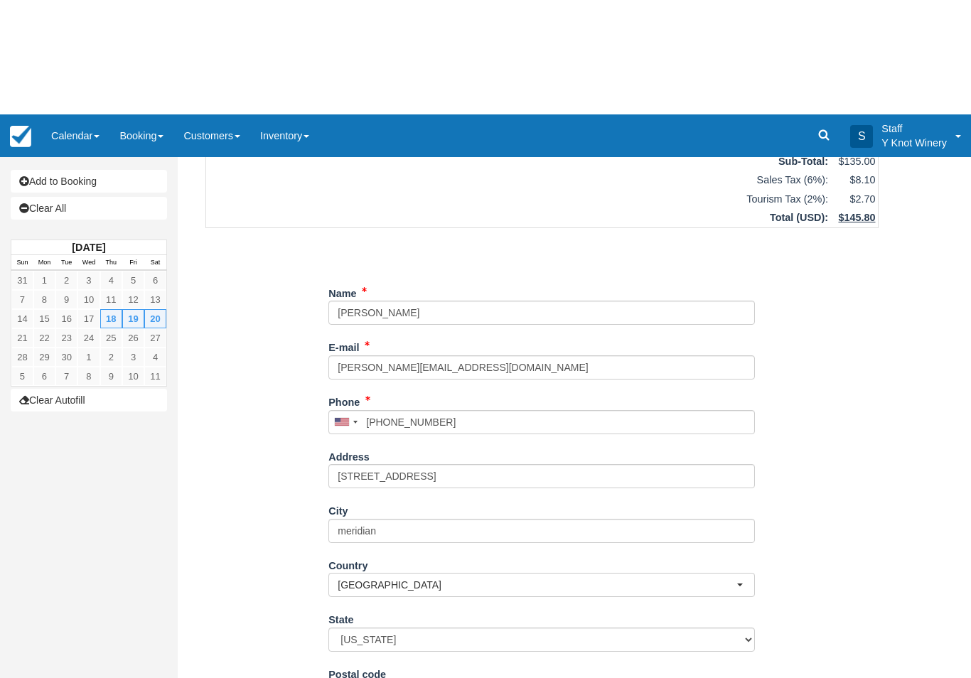
click at [366, 671] on button "Continue" at bounding box center [362, 683] width 68 height 24
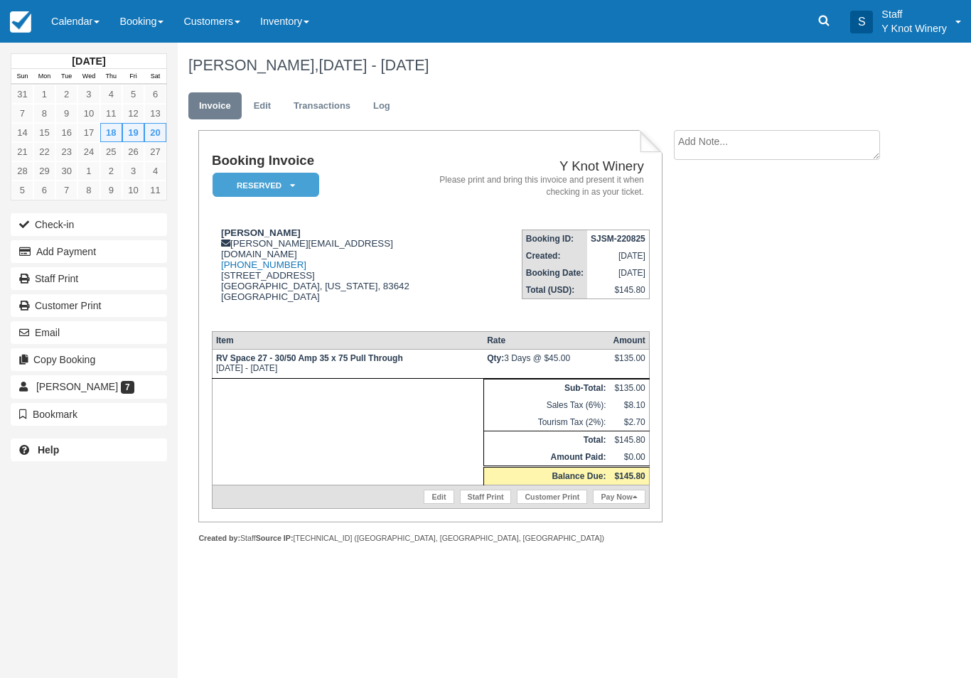
click at [429, 504] on link "Edit" at bounding box center [438, 497] width 30 height 14
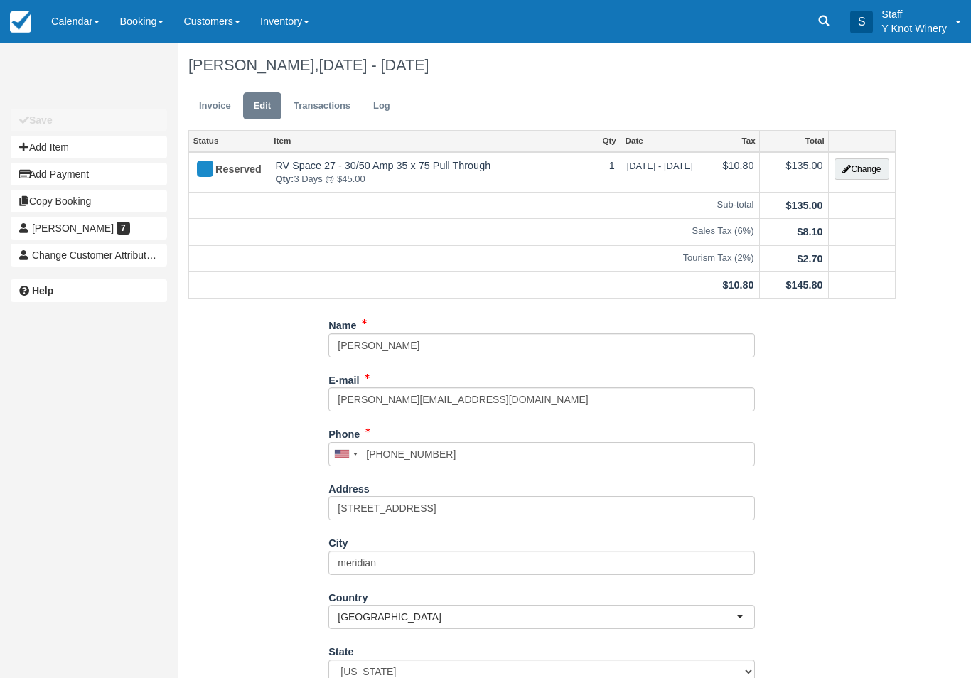
click at [76, 31] on link "Calendar" at bounding box center [75, 21] width 68 height 43
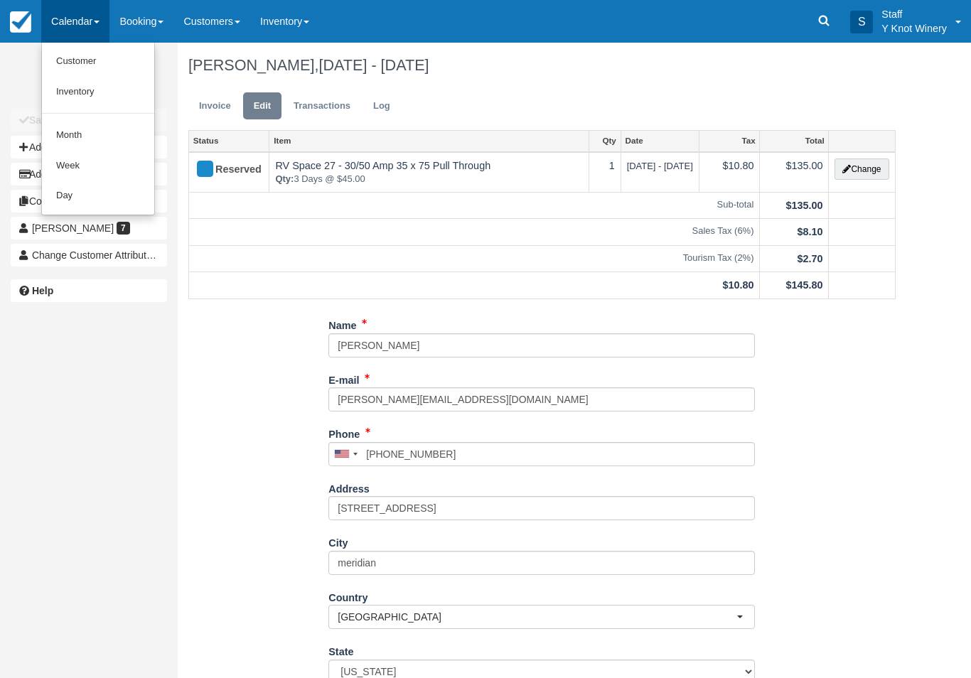
click at [97, 60] on link "Customer" at bounding box center [98, 61] width 112 height 31
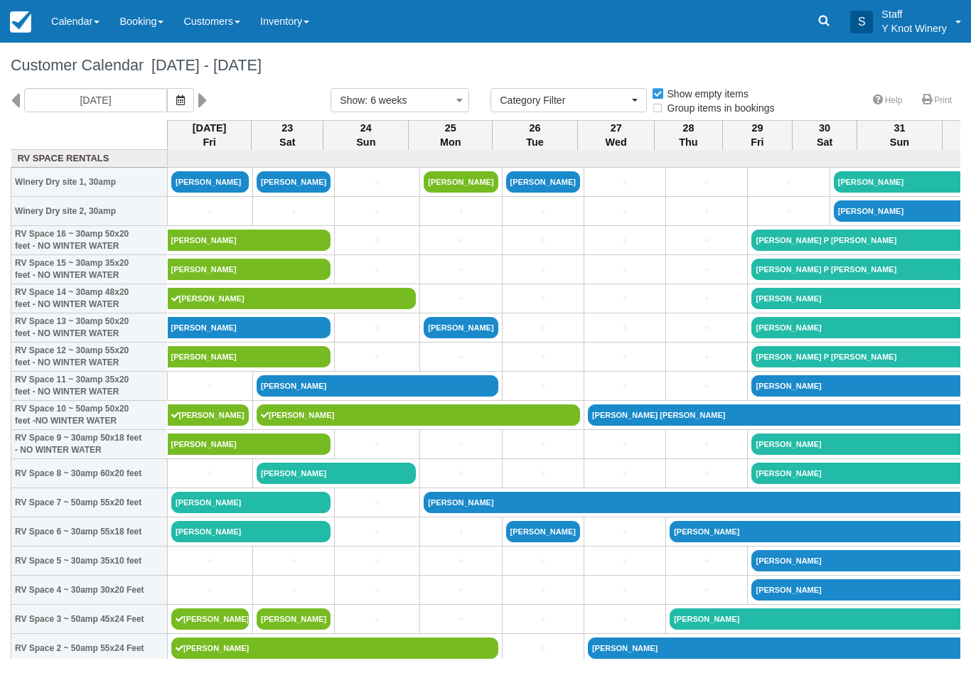
select select
click at [176, 98] on icon "button" at bounding box center [180, 100] width 9 height 10
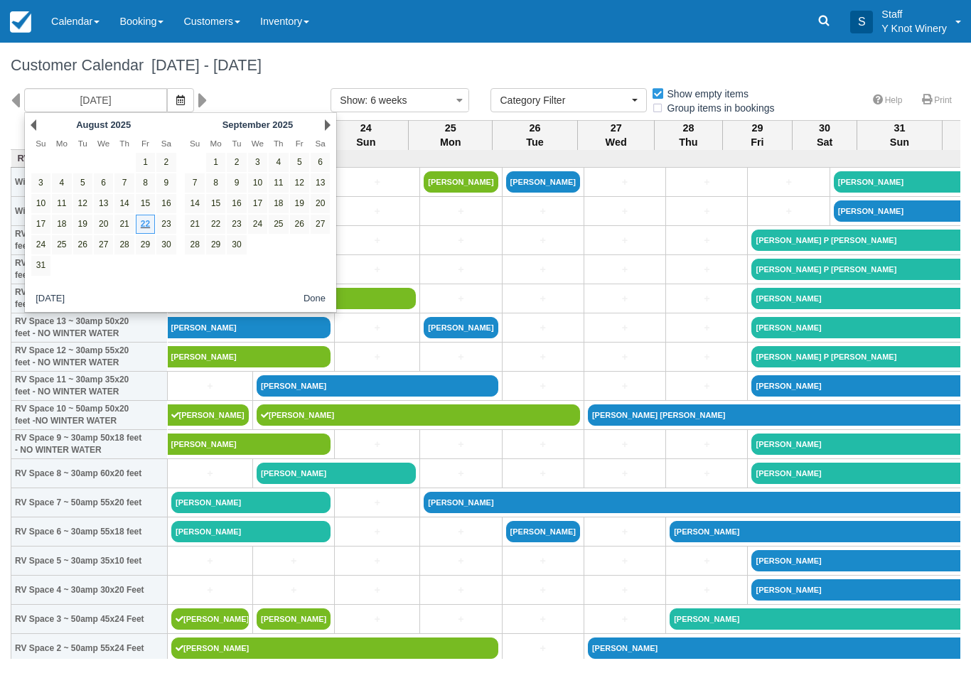
click at [280, 205] on link "18" at bounding box center [278, 203] width 19 height 19
type input "[DATE]"
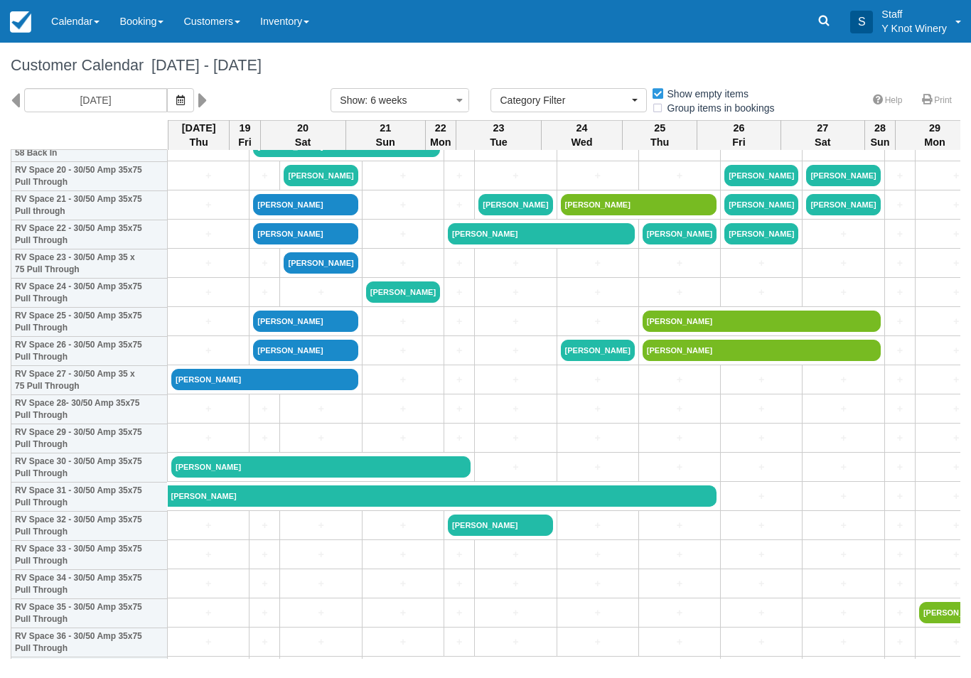
scroll to position [617, 0]
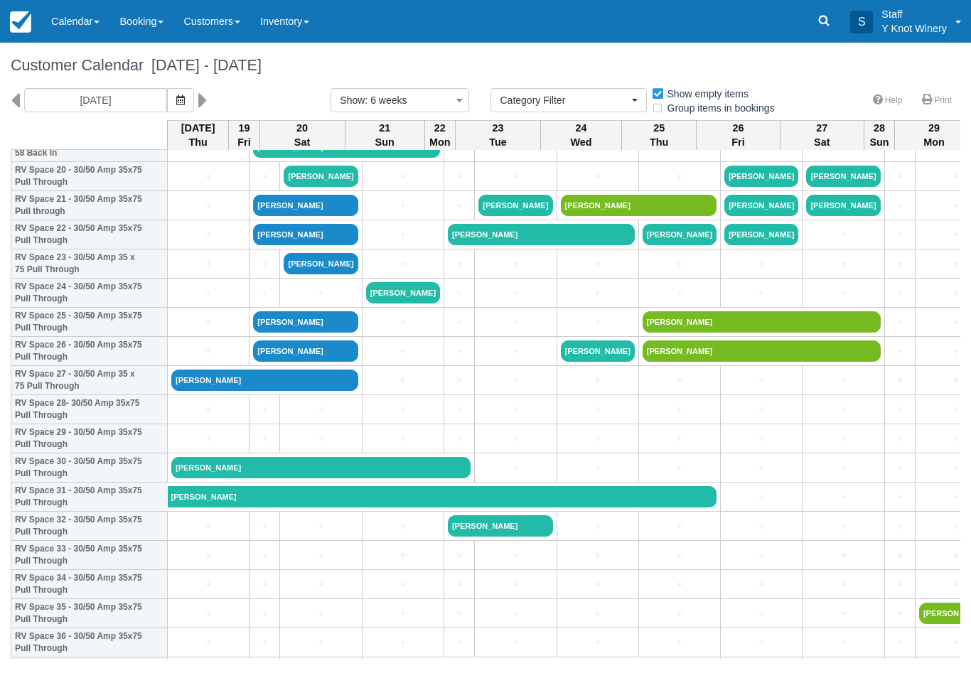
click at [303, 389] on link "[PERSON_NAME]" at bounding box center [264, 379] width 187 height 21
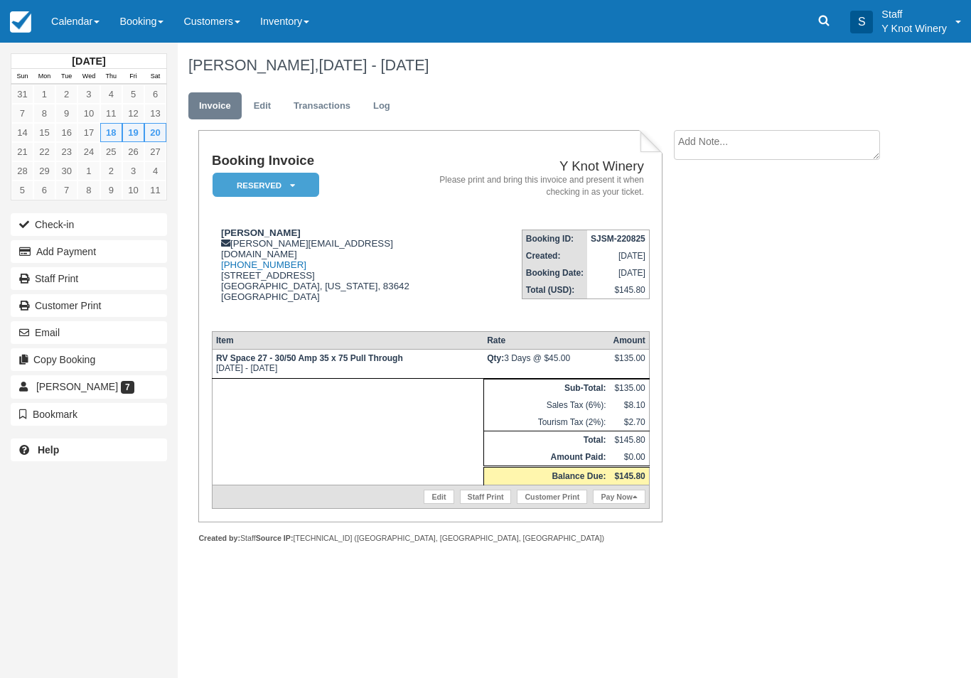
click at [433, 504] on link "Edit" at bounding box center [438, 497] width 30 height 14
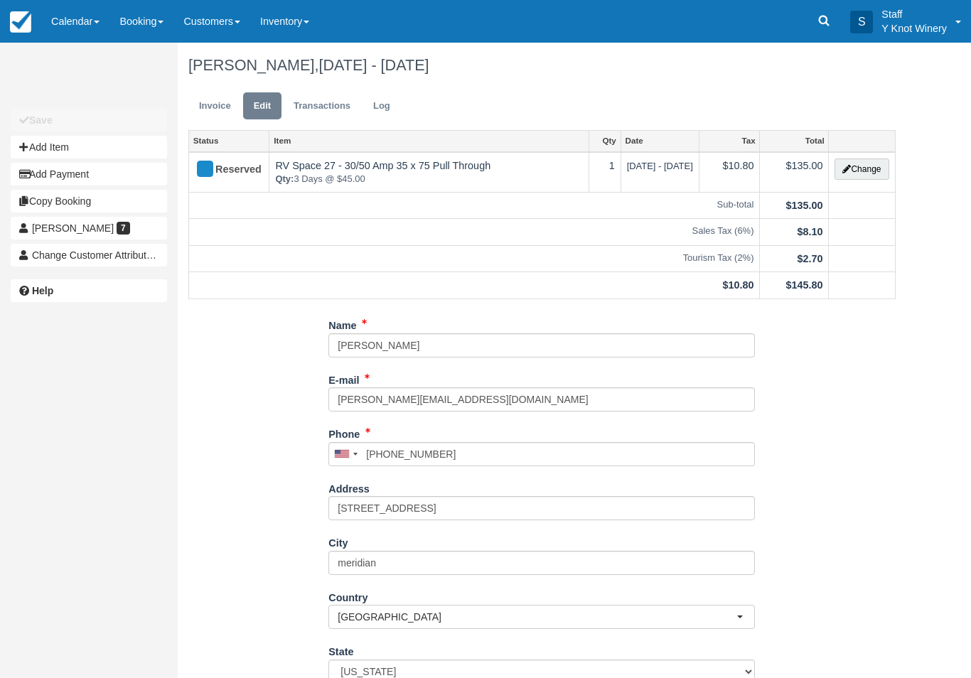
click at [59, 146] on button "Add Item" at bounding box center [89, 147] width 156 height 23
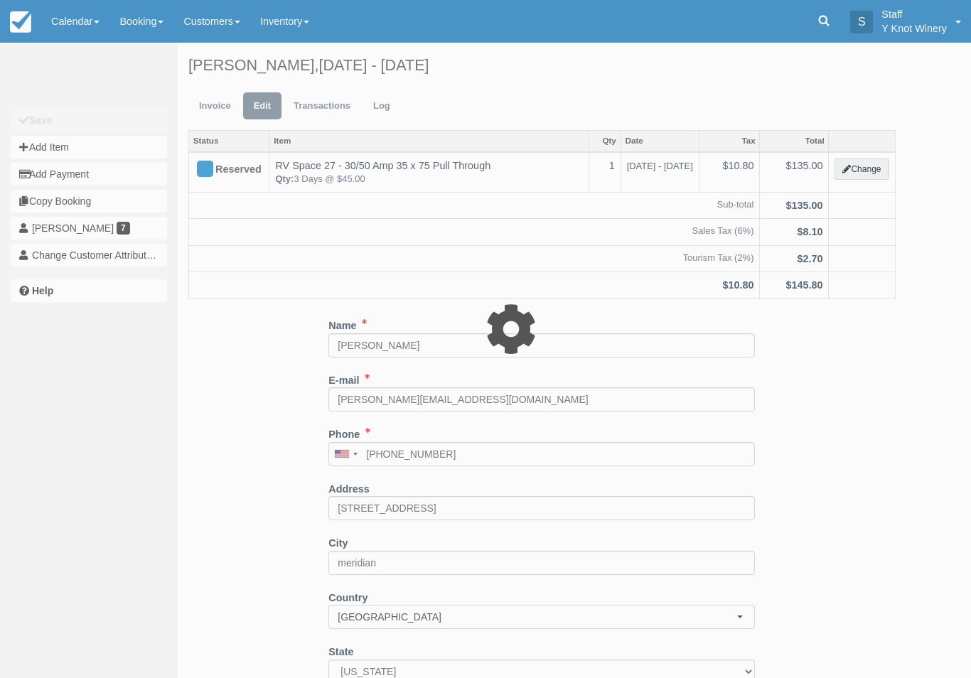
type input "0.00"
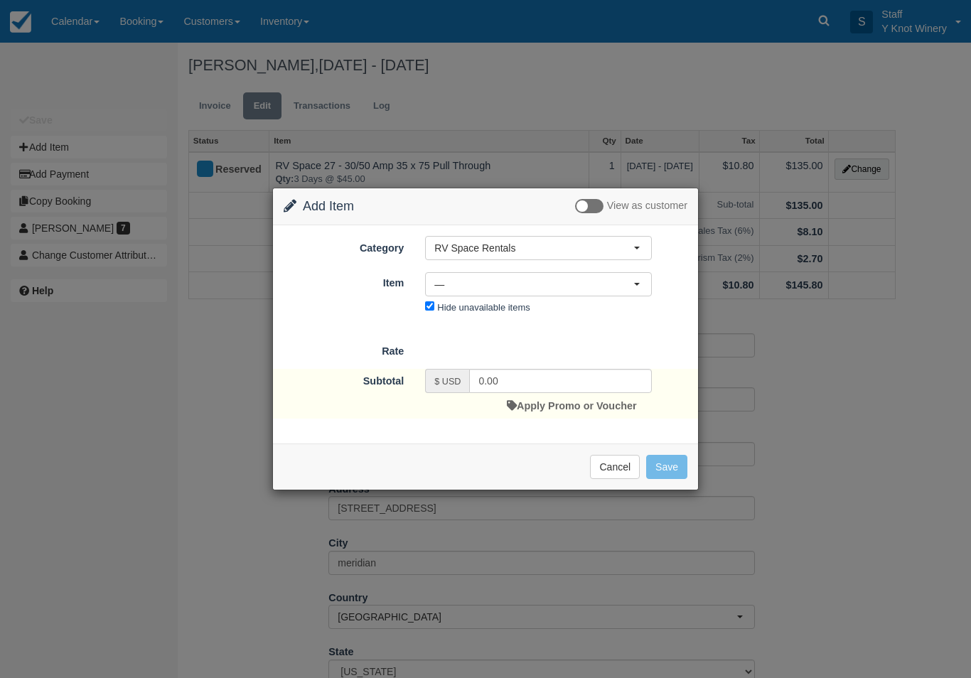
click at [630, 286] on span "—" at bounding box center [533, 284] width 199 height 14
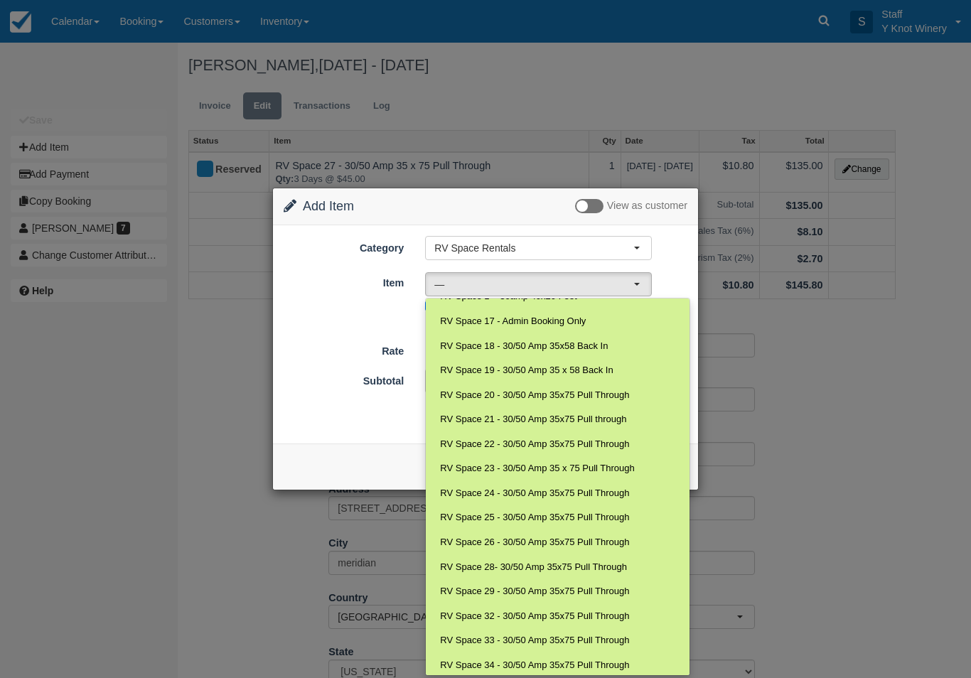
scroll to position [348, 0]
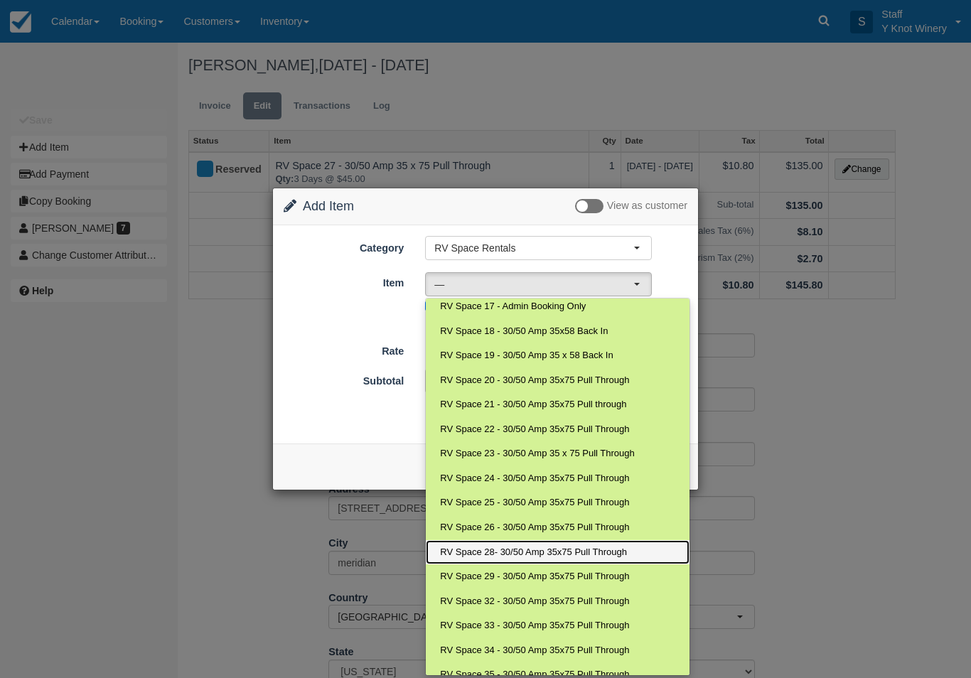
click at [556, 546] on span "RV Space 28- 30/50 Amp 35x75 Pull Through" at bounding box center [533, 553] width 187 height 14
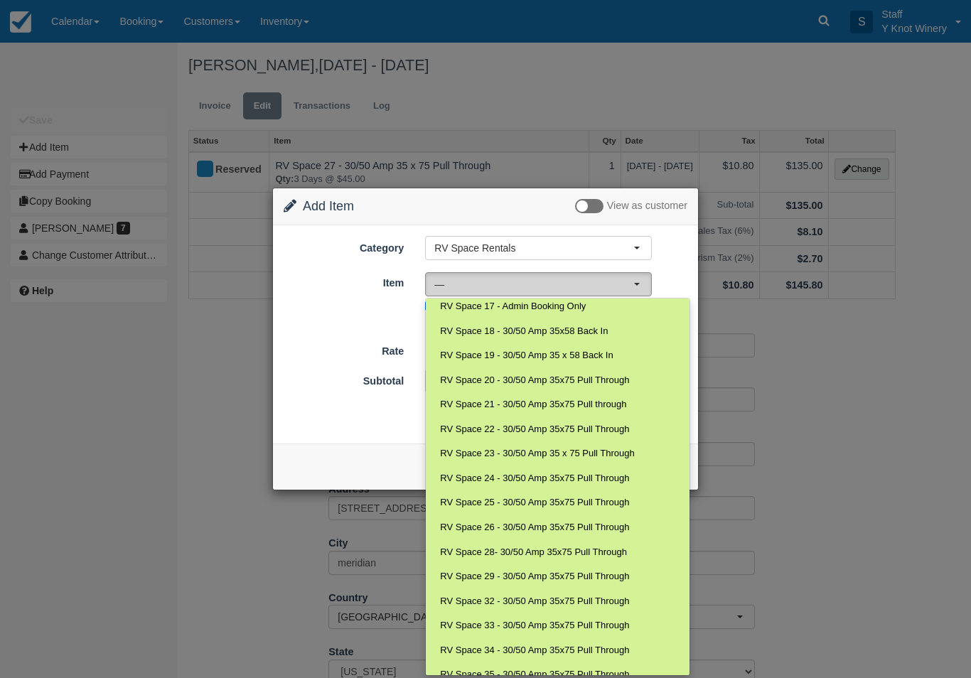
select select "80"
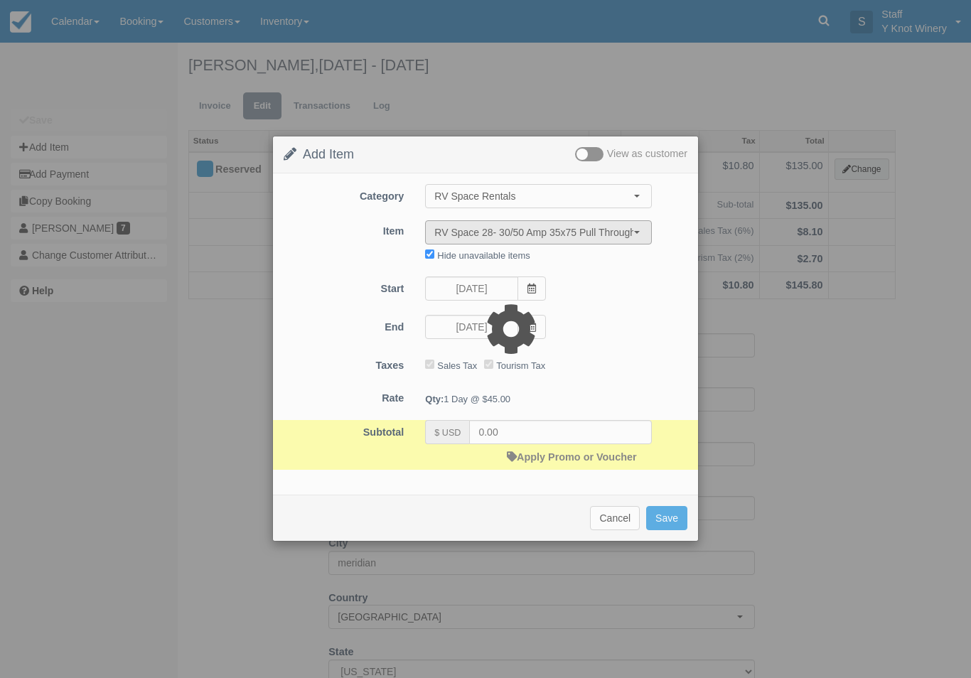
type input "45.00"
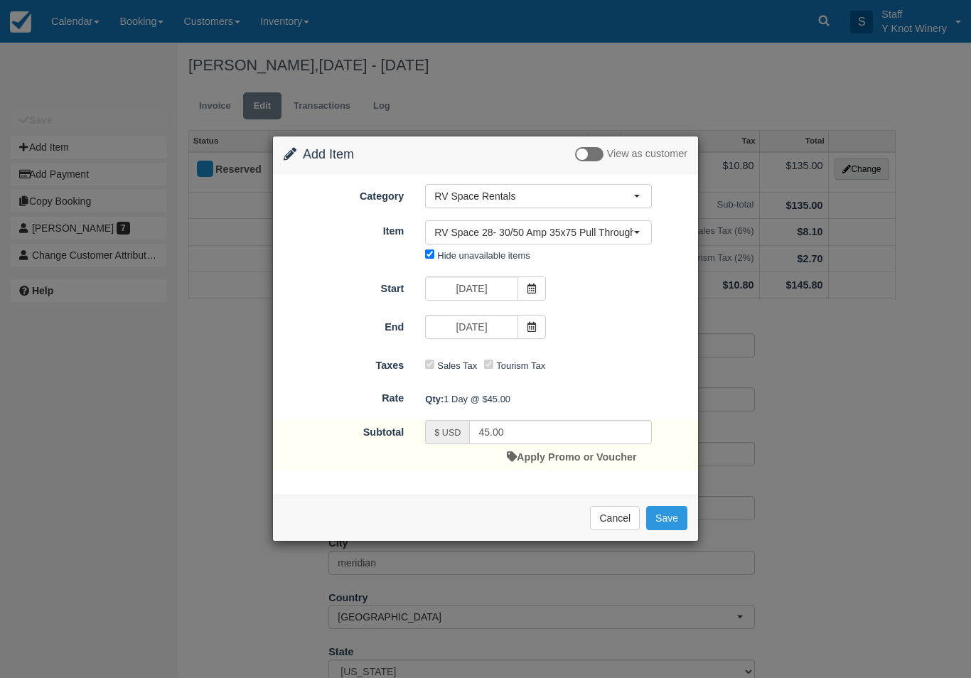
click at [535, 333] on span at bounding box center [531, 327] width 28 height 24
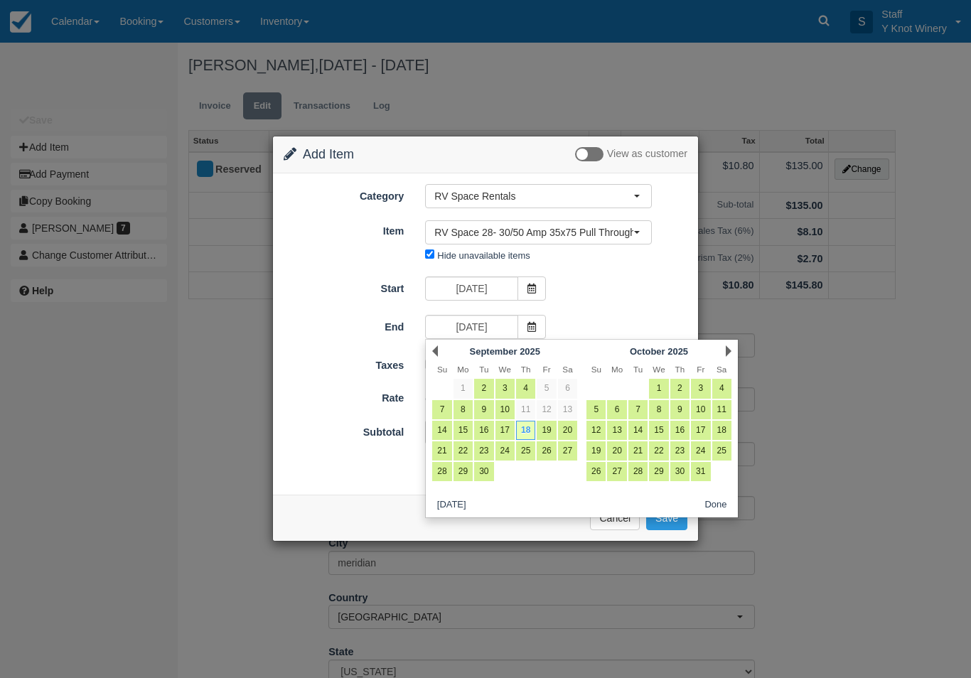
click at [534, 280] on span at bounding box center [531, 288] width 28 height 24
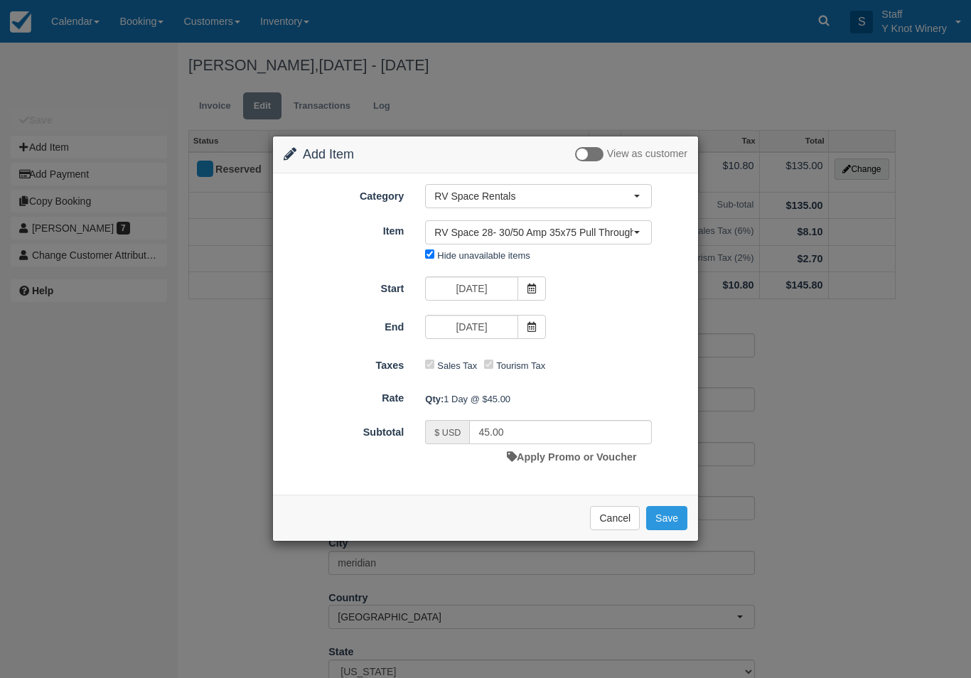
click at [527, 286] on icon at bounding box center [532, 289] width 10 height 10
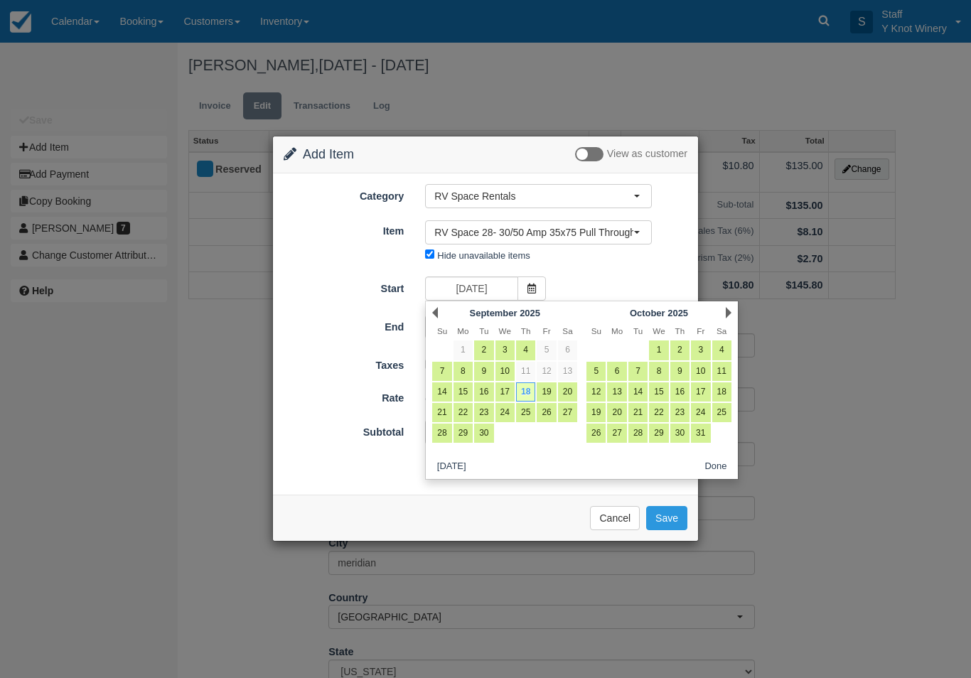
click at [547, 385] on link "19" at bounding box center [545, 391] width 19 height 19
type input "[DATE]"
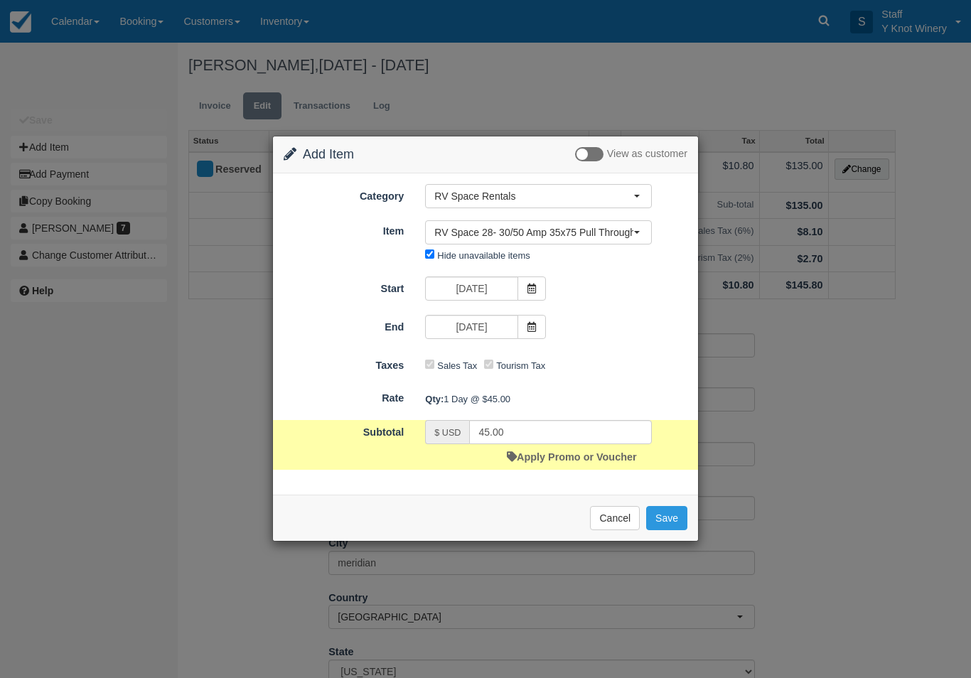
click at [532, 330] on icon at bounding box center [532, 327] width 10 height 10
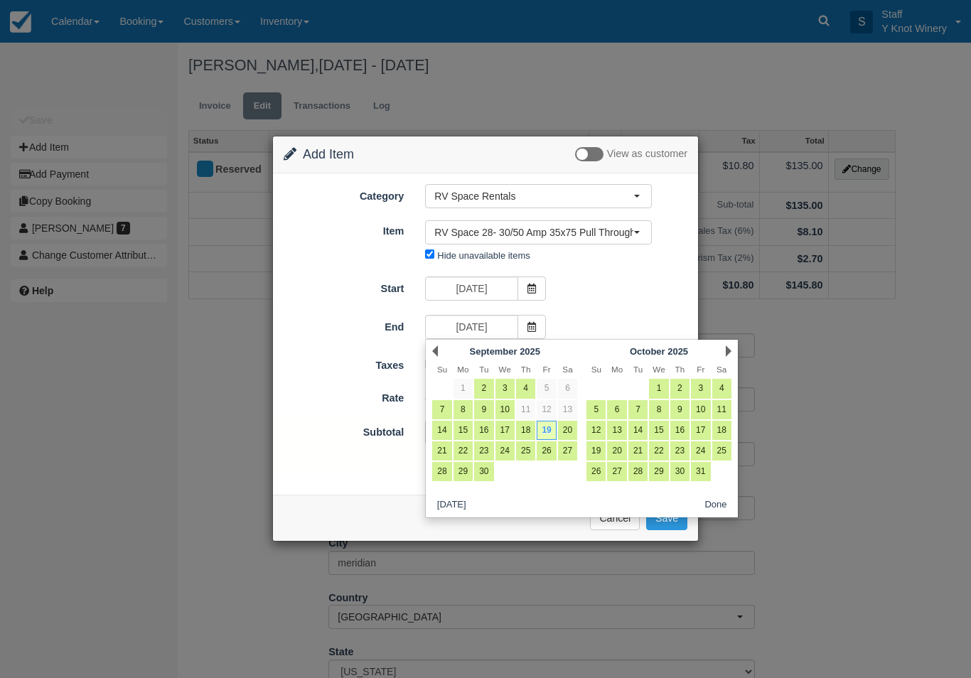
click at [567, 426] on link "20" at bounding box center [567, 430] width 19 height 19
type input "09/20/25"
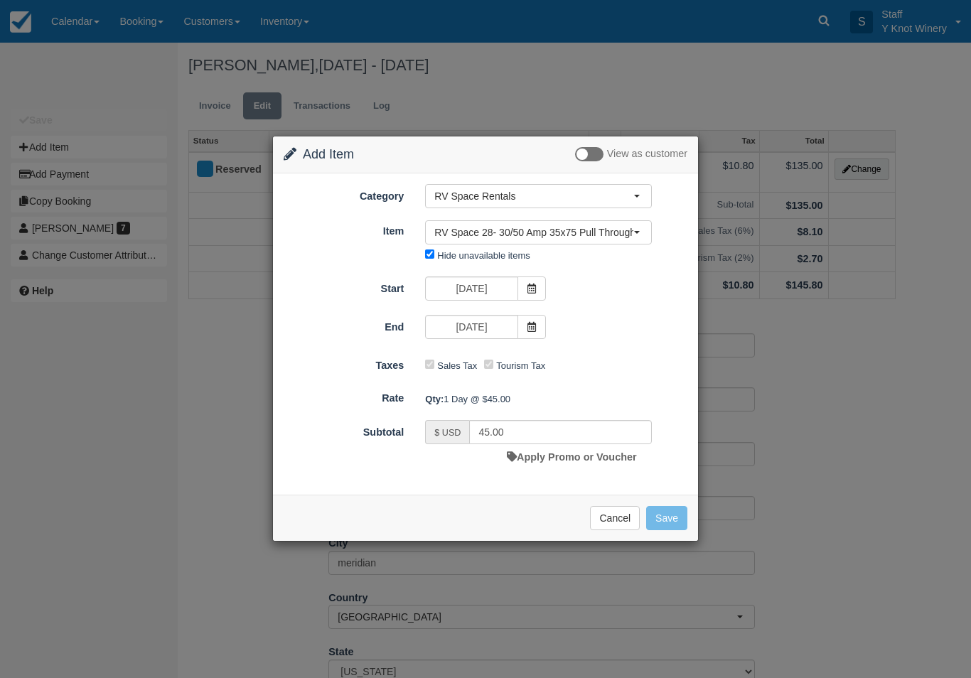
type input "90.00"
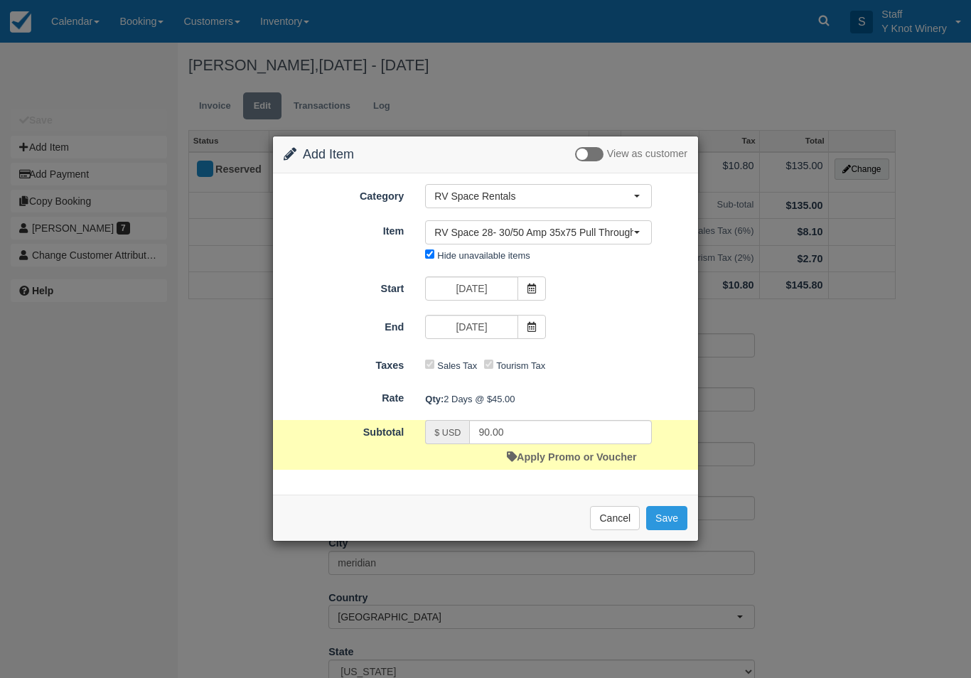
click at [670, 517] on button "Save" at bounding box center [666, 518] width 41 height 24
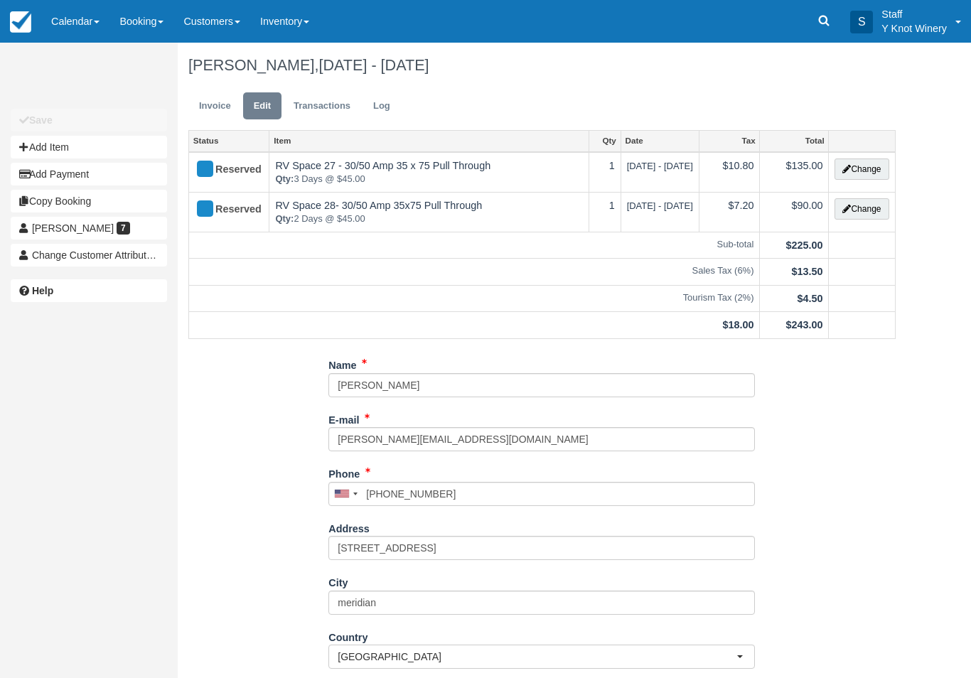
click at [210, 107] on link "Invoice" at bounding box center [214, 106] width 53 height 28
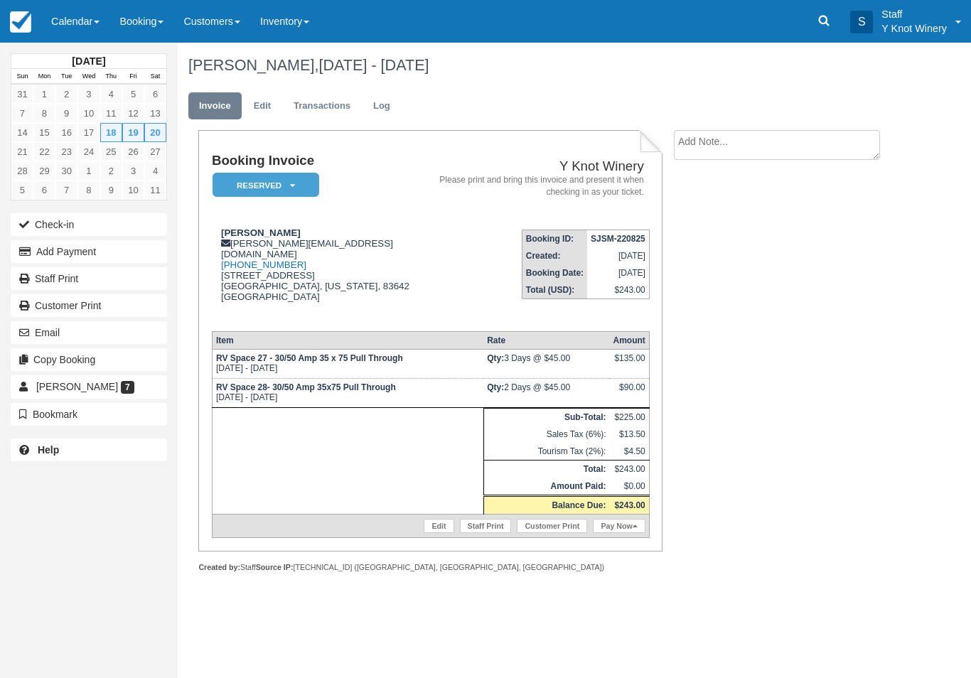
click at [719, 144] on textarea at bounding box center [777, 145] width 206 height 30
type textarea "1707 melward"
click at [714, 223] on button "Create" at bounding box center [706, 226] width 64 height 24
